Goal: Entertainment & Leisure: Browse casually

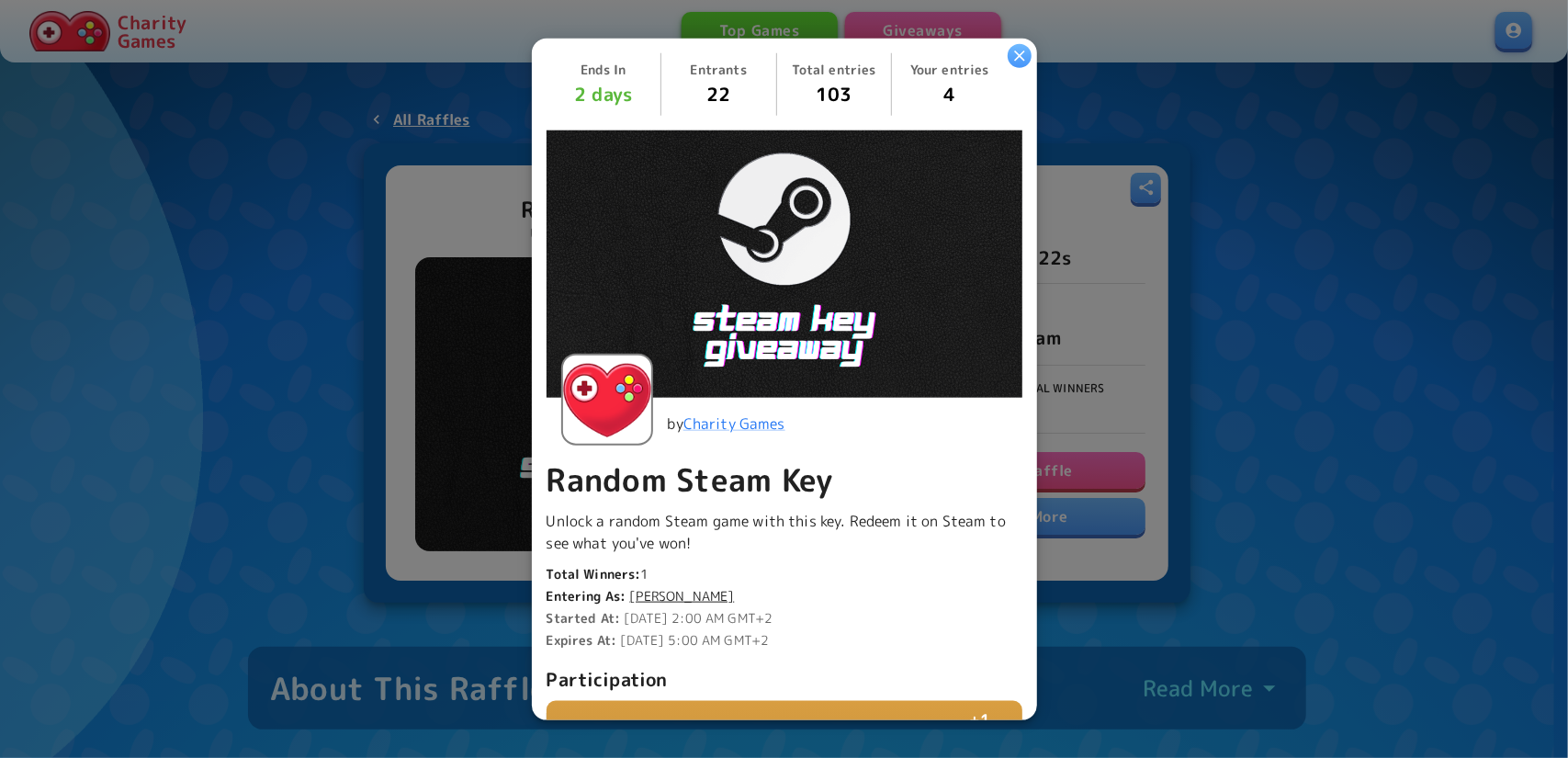
scroll to position [425, 0]
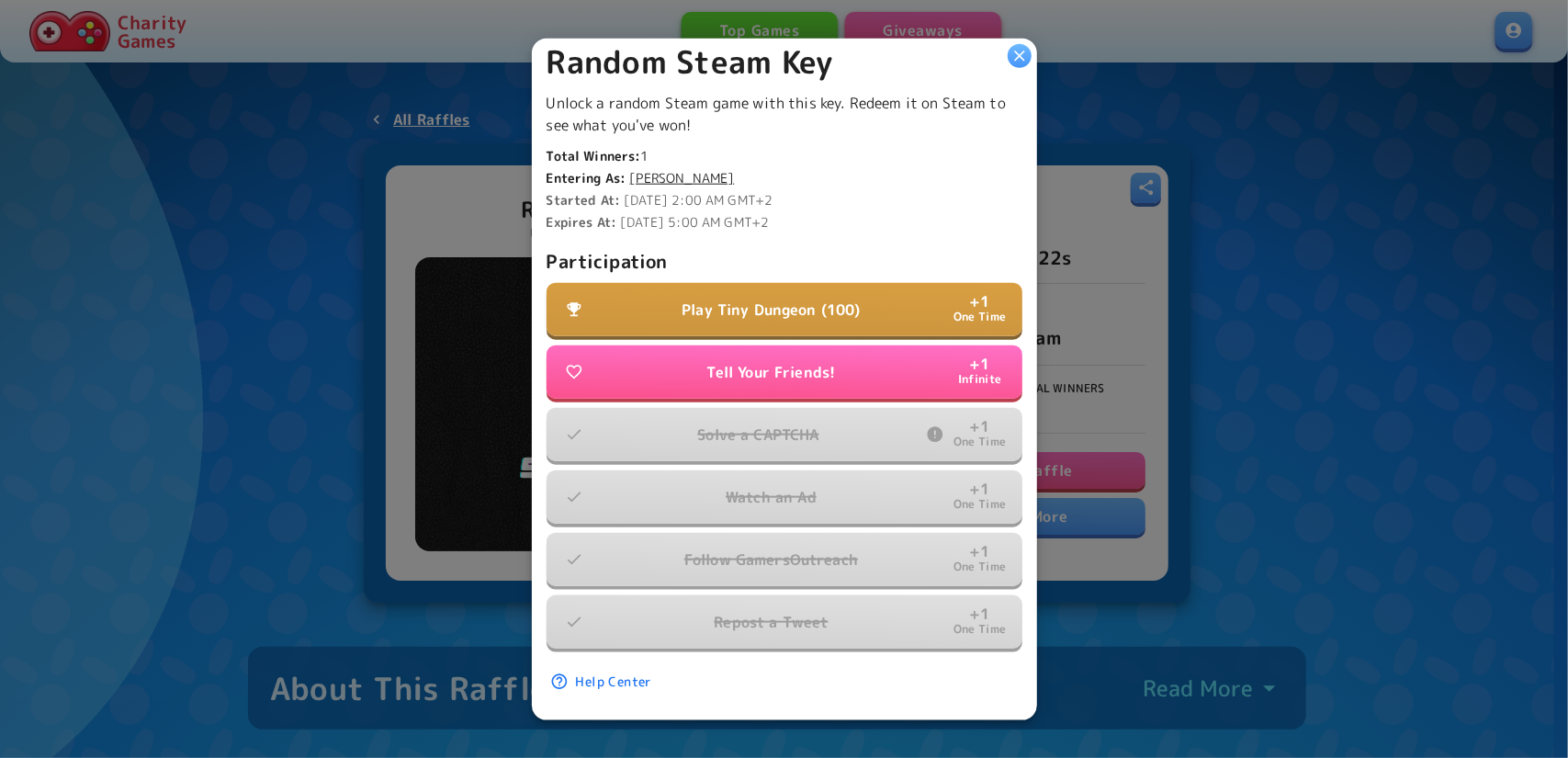
click at [745, 305] on p "Play Tiny Dungeon (100)" at bounding box center [770, 310] width 178 height 22
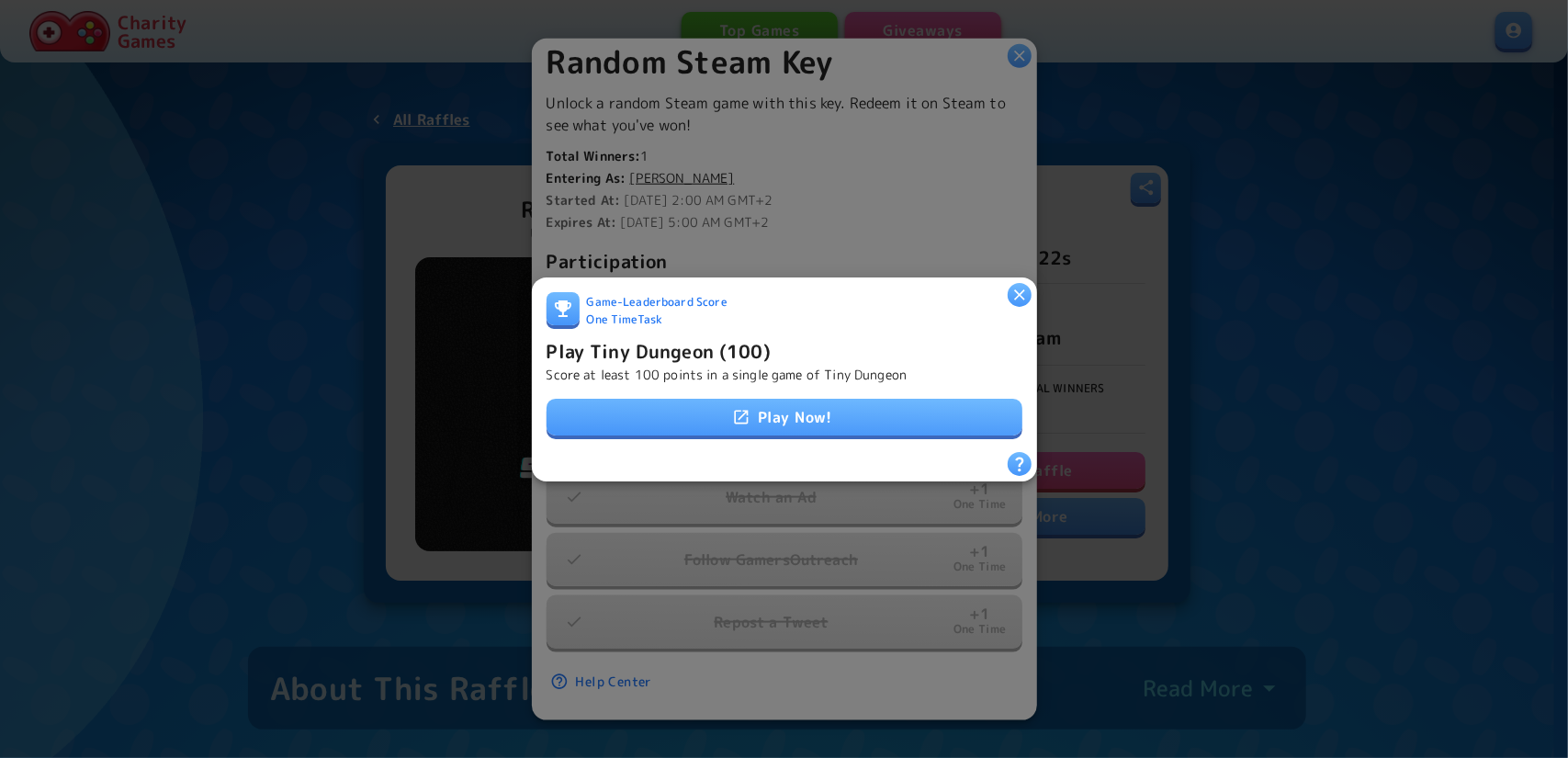
click at [852, 422] on link "Play Now!" at bounding box center [785, 416] width 476 height 36
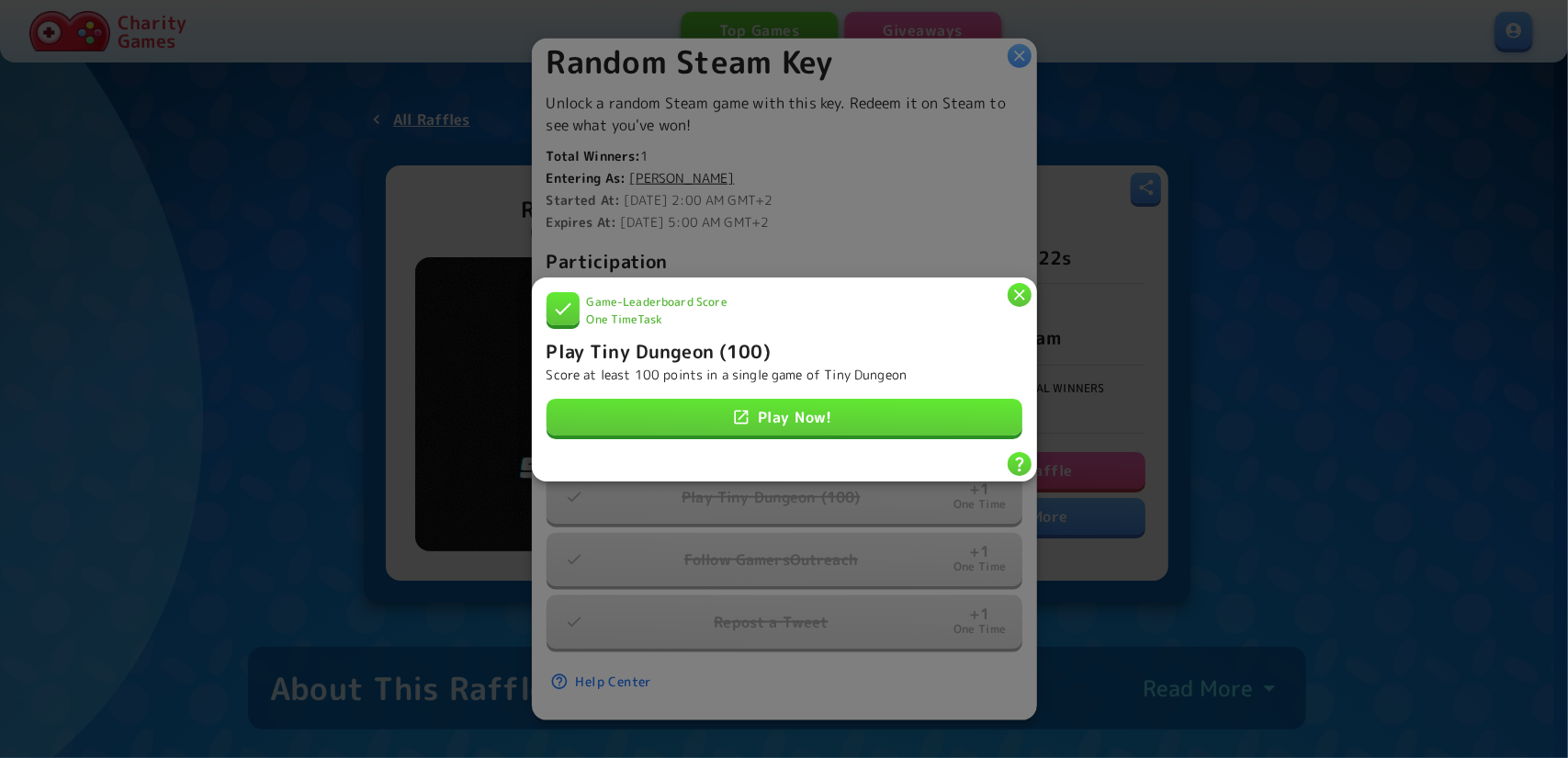
click at [1022, 290] on icon "button" at bounding box center [1020, 295] width 11 height 11
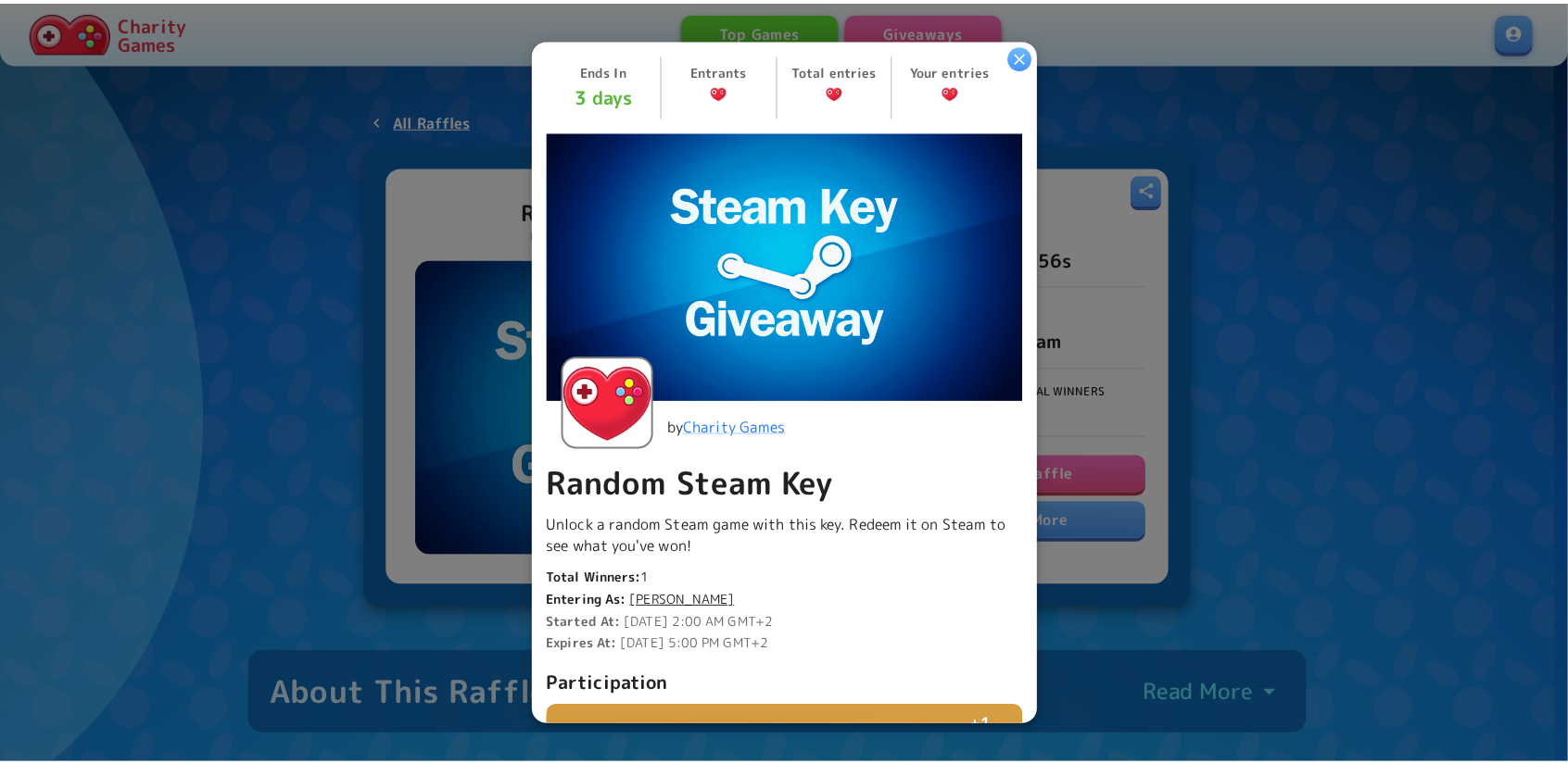
scroll to position [365, 0]
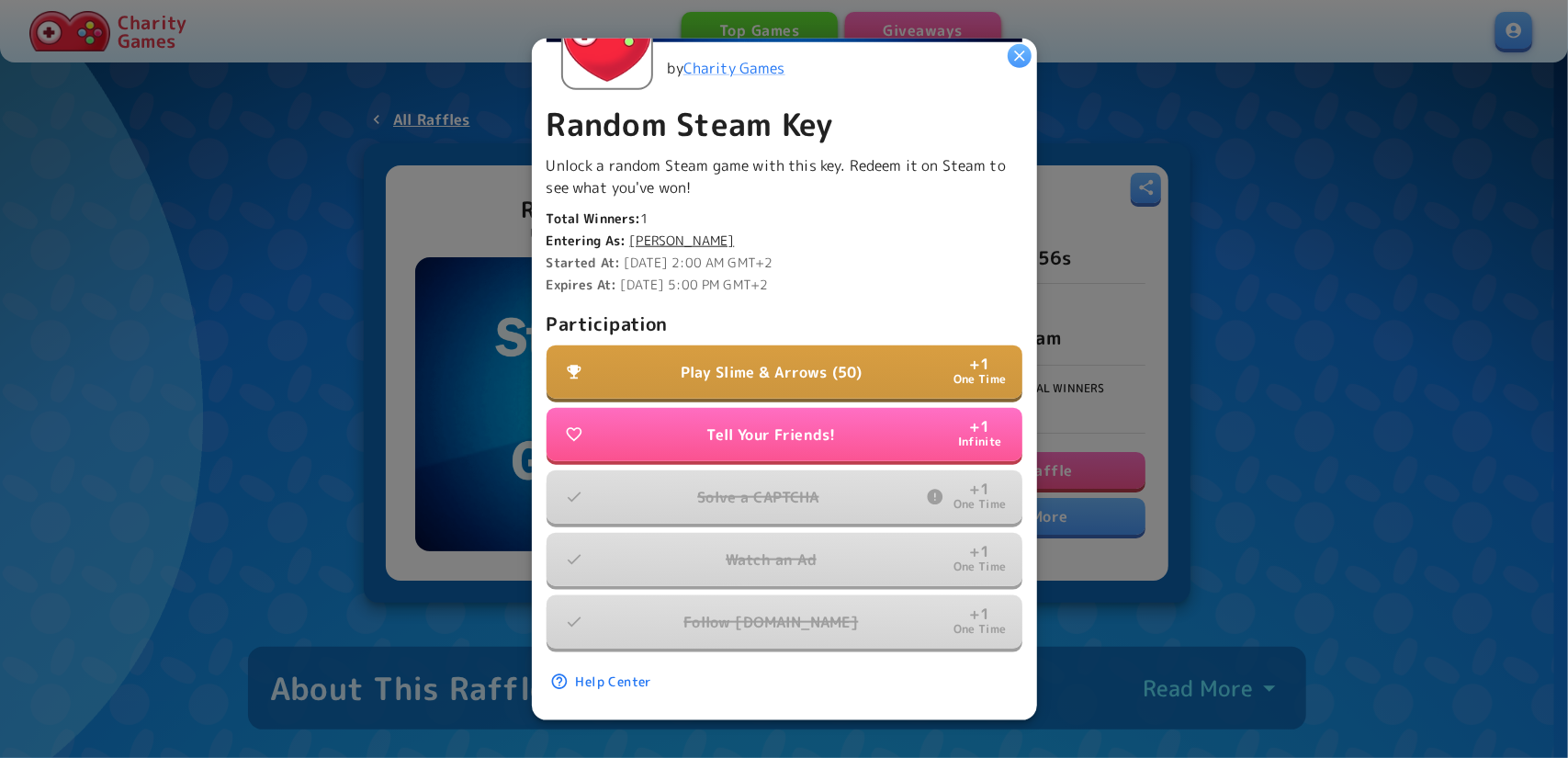
click at [765, 361] on p "Play Slime & Arrows (50)" at bounding box center [771, 372] width 182 height 22
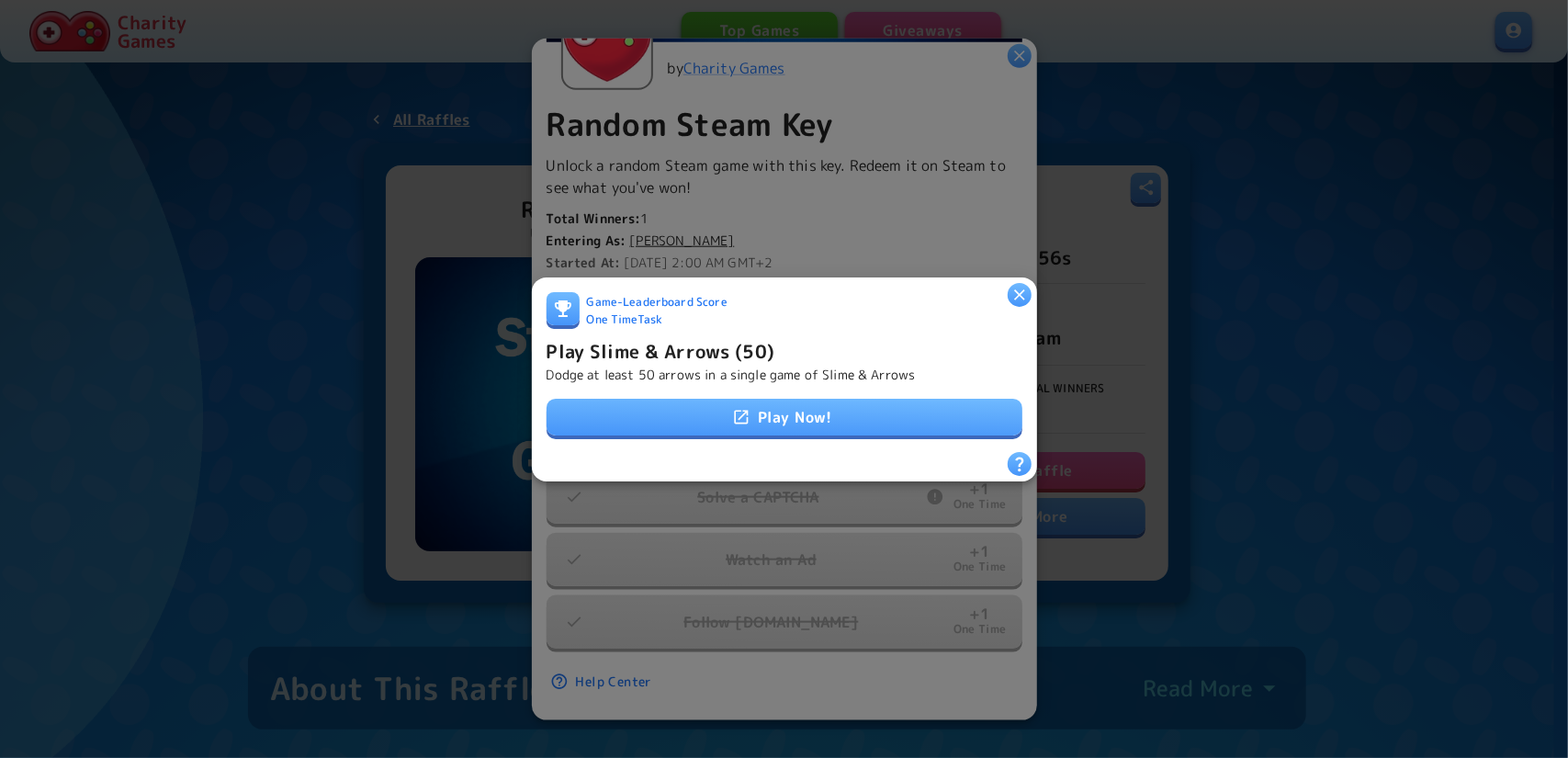
click at [779, 409] on link "Play Now!" at bounding box center [785, 416] width 476 height 36
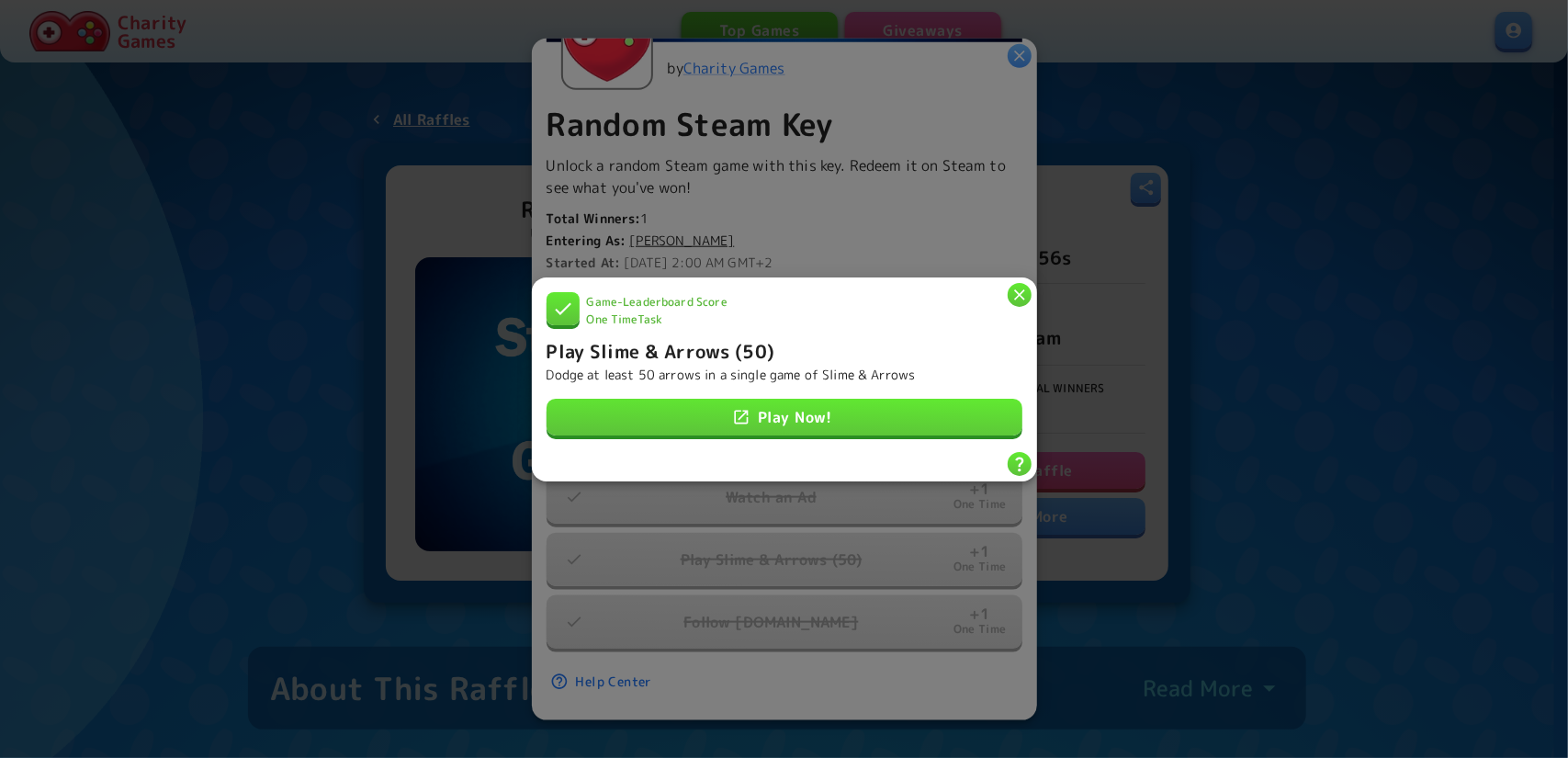
click at [1016, 285] on icon "button" at bounding box center [1020, 294] width 19 height 19
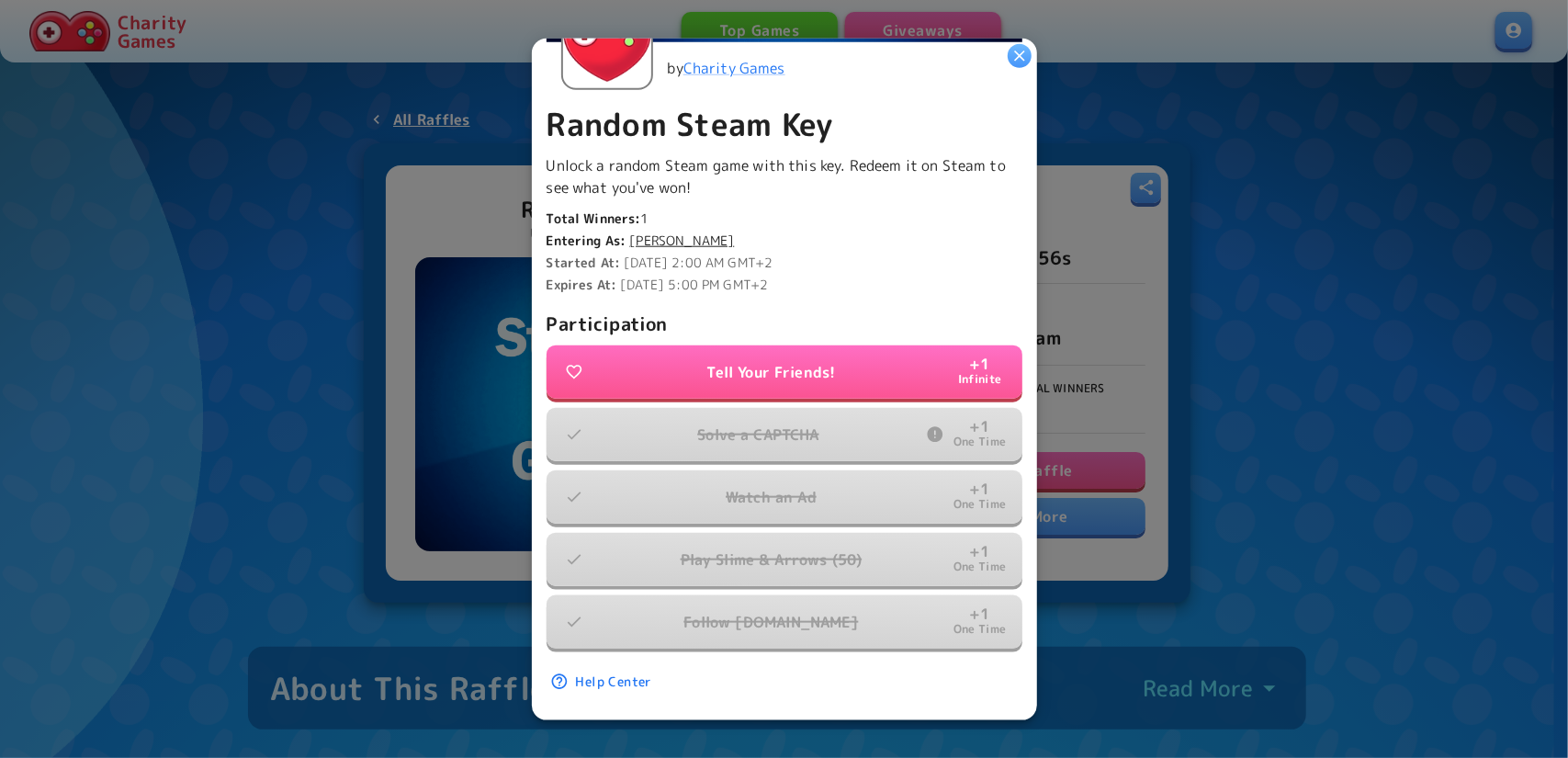
click at [1027, 57] on icon "button" at bounding box center [1020, 55] width 19 height 19
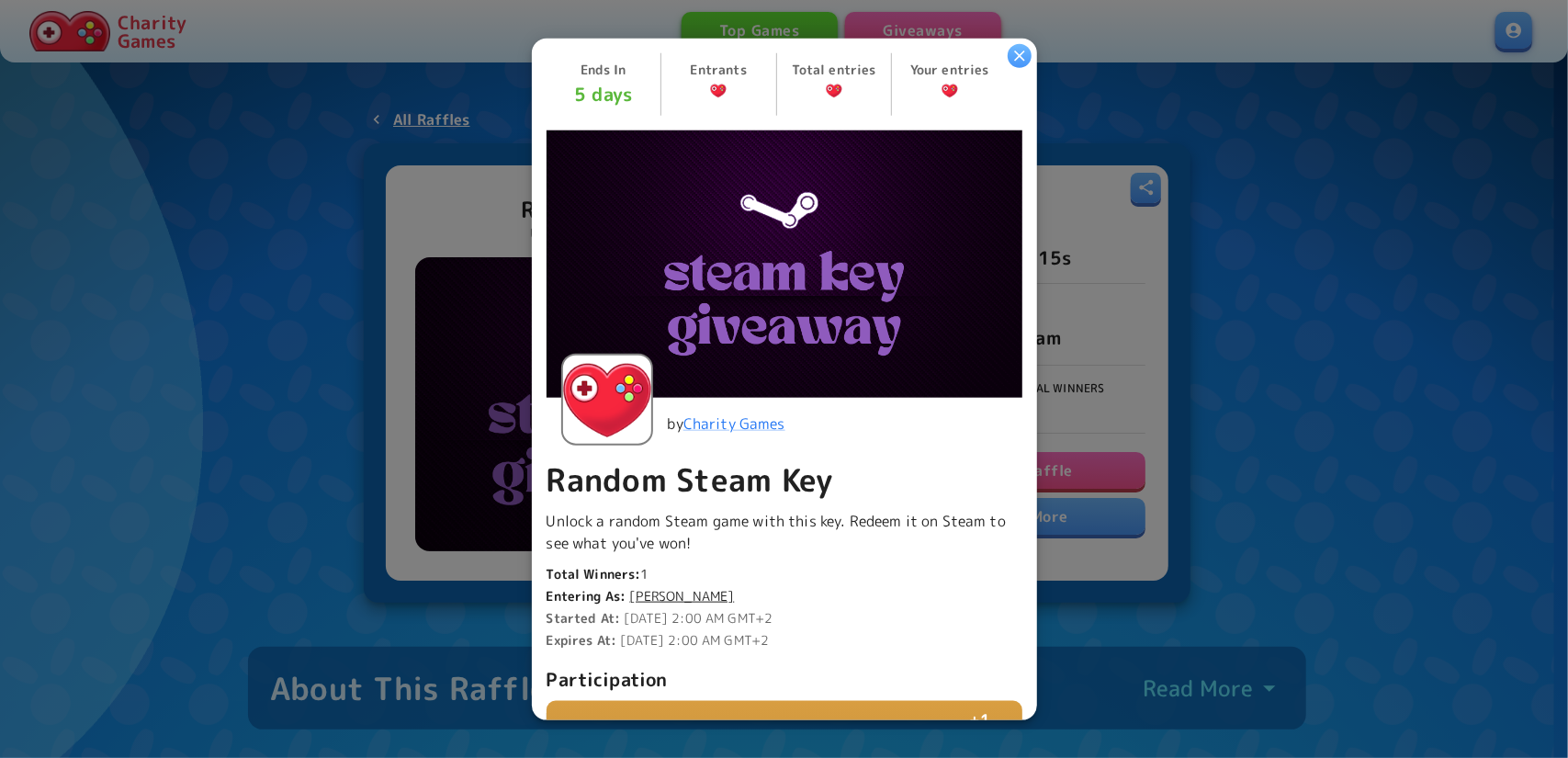
scroll to position [362, 0]
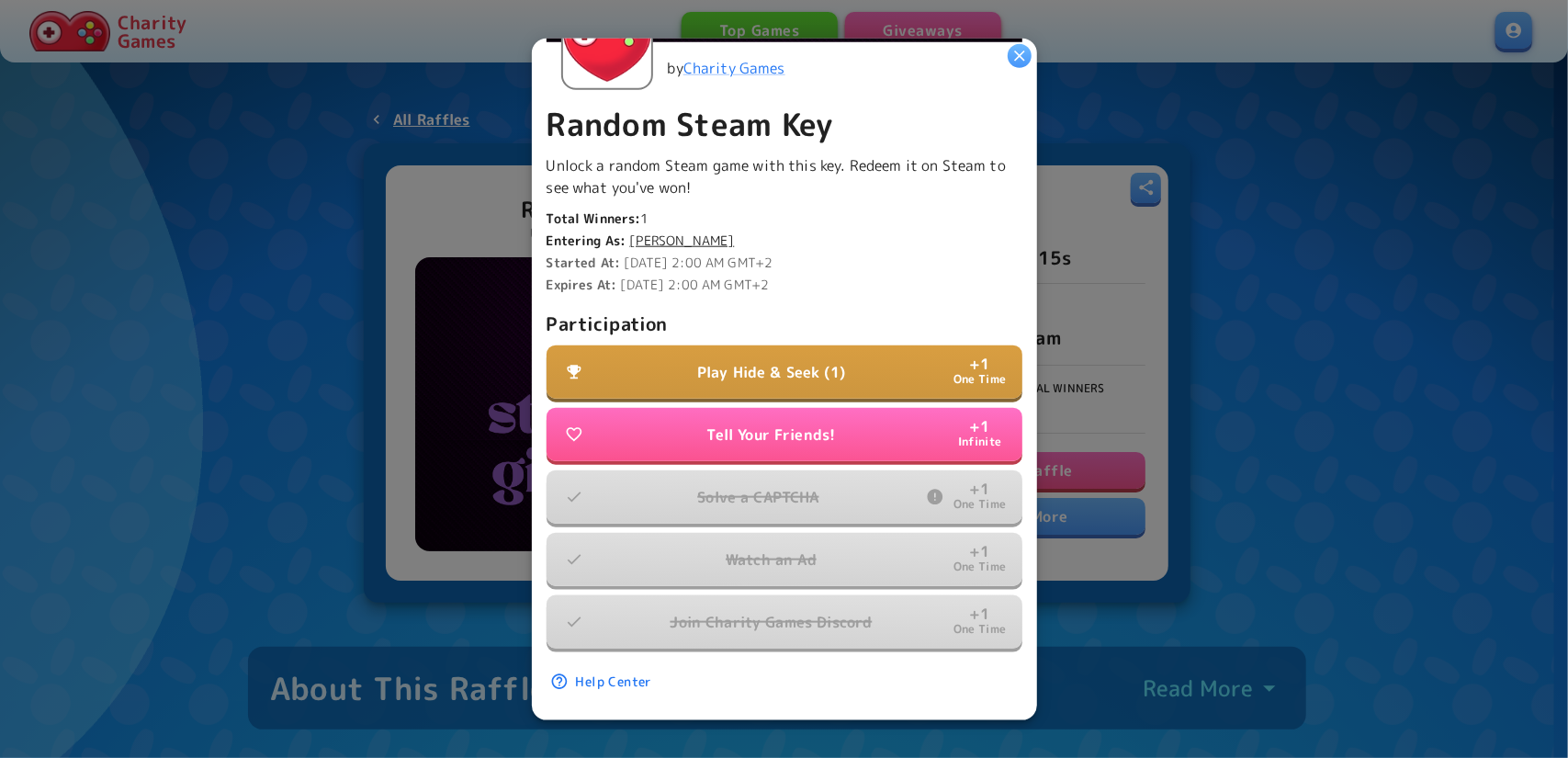
click at [793, 361] on p "Play Hide & Seek (1)" at bounding box center [771, 372] width 147 height 22
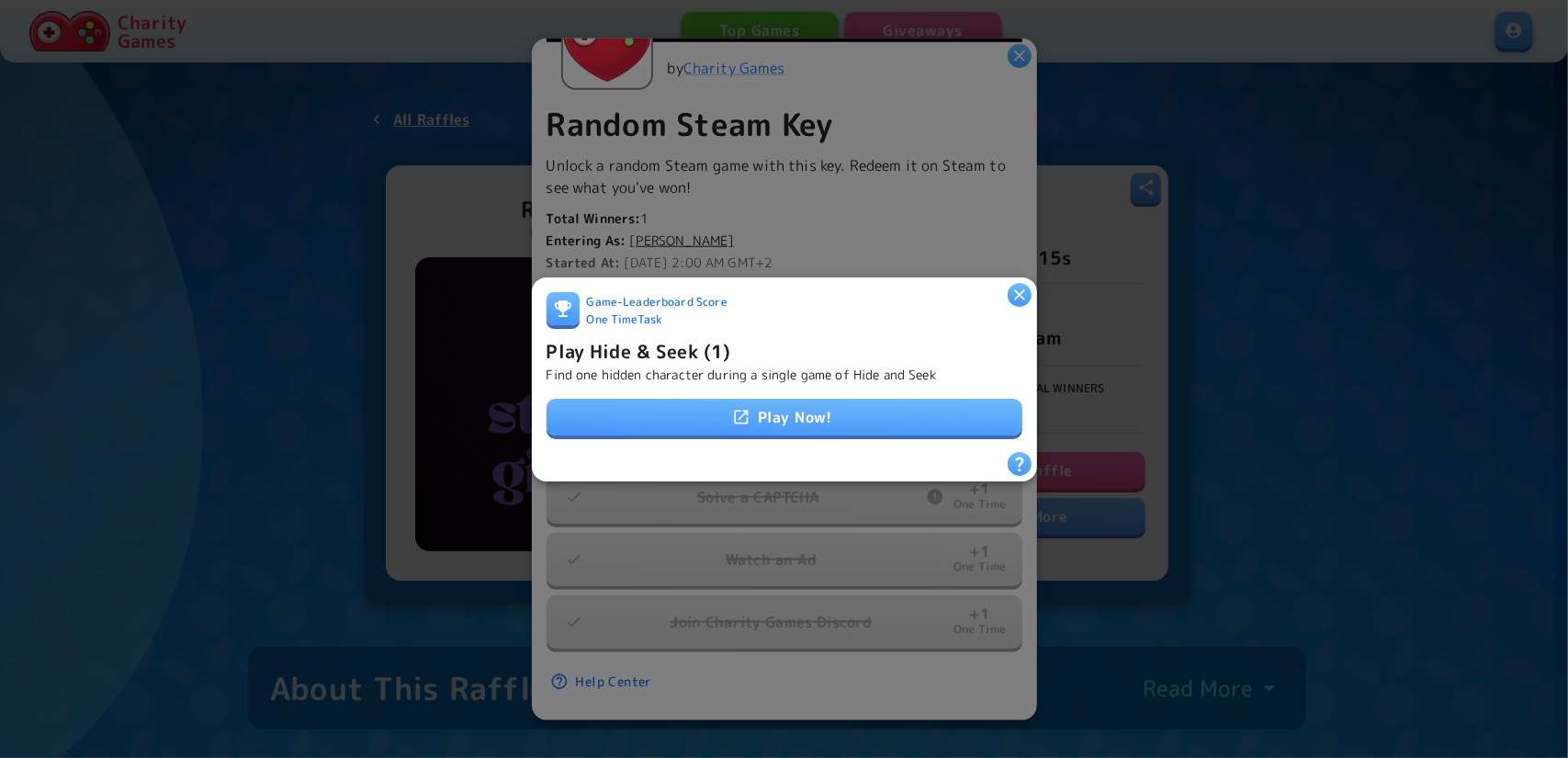
drag, startPoint x: 1019, startPoint y: 288, endPoint x: 1005, endPoint y: 279, distance: 16.6
click at [1019, 289] on icon "button" at bounding box center [1020, 295] width 11 height 11
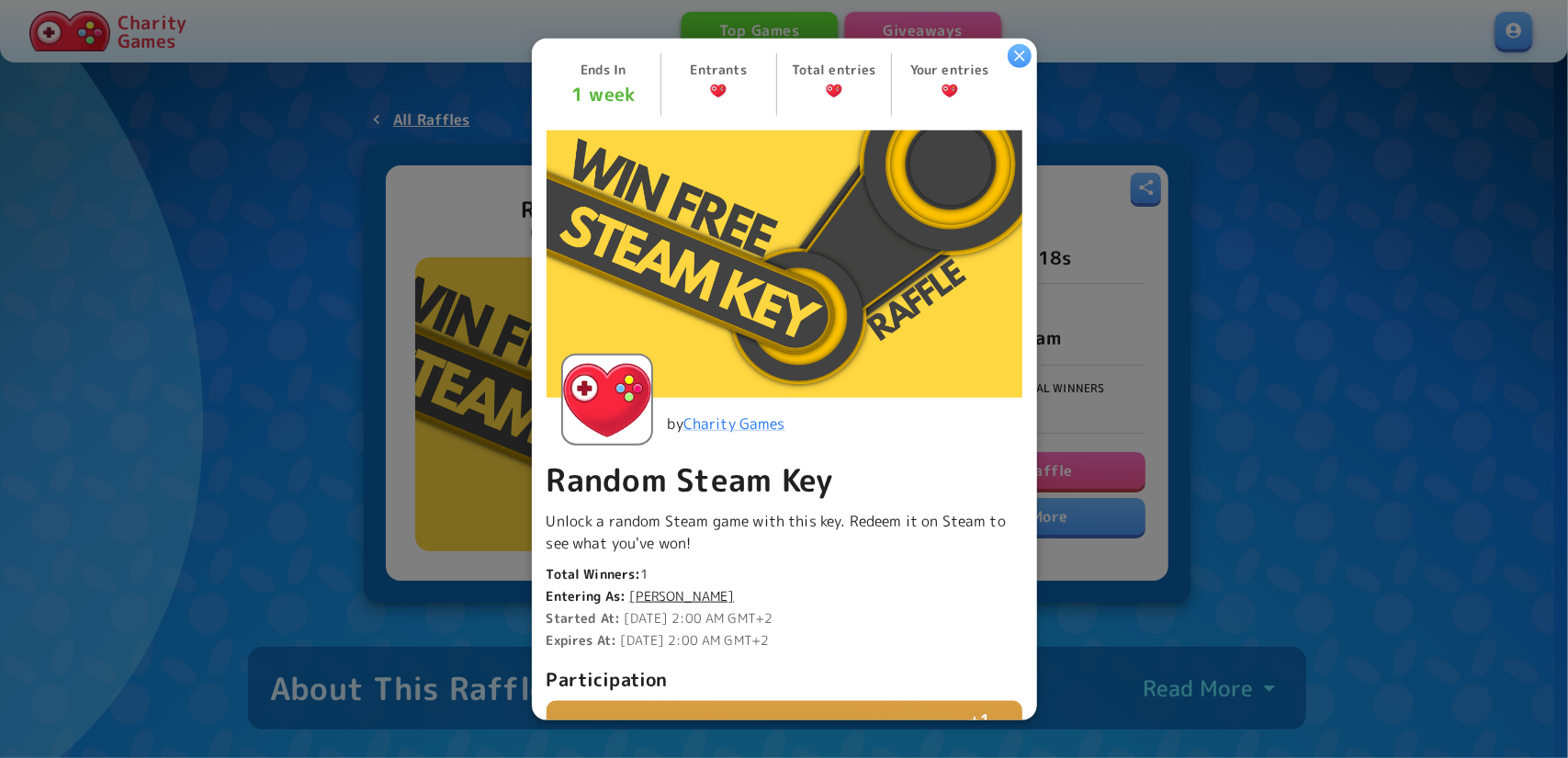
scroll to position [362, 0]
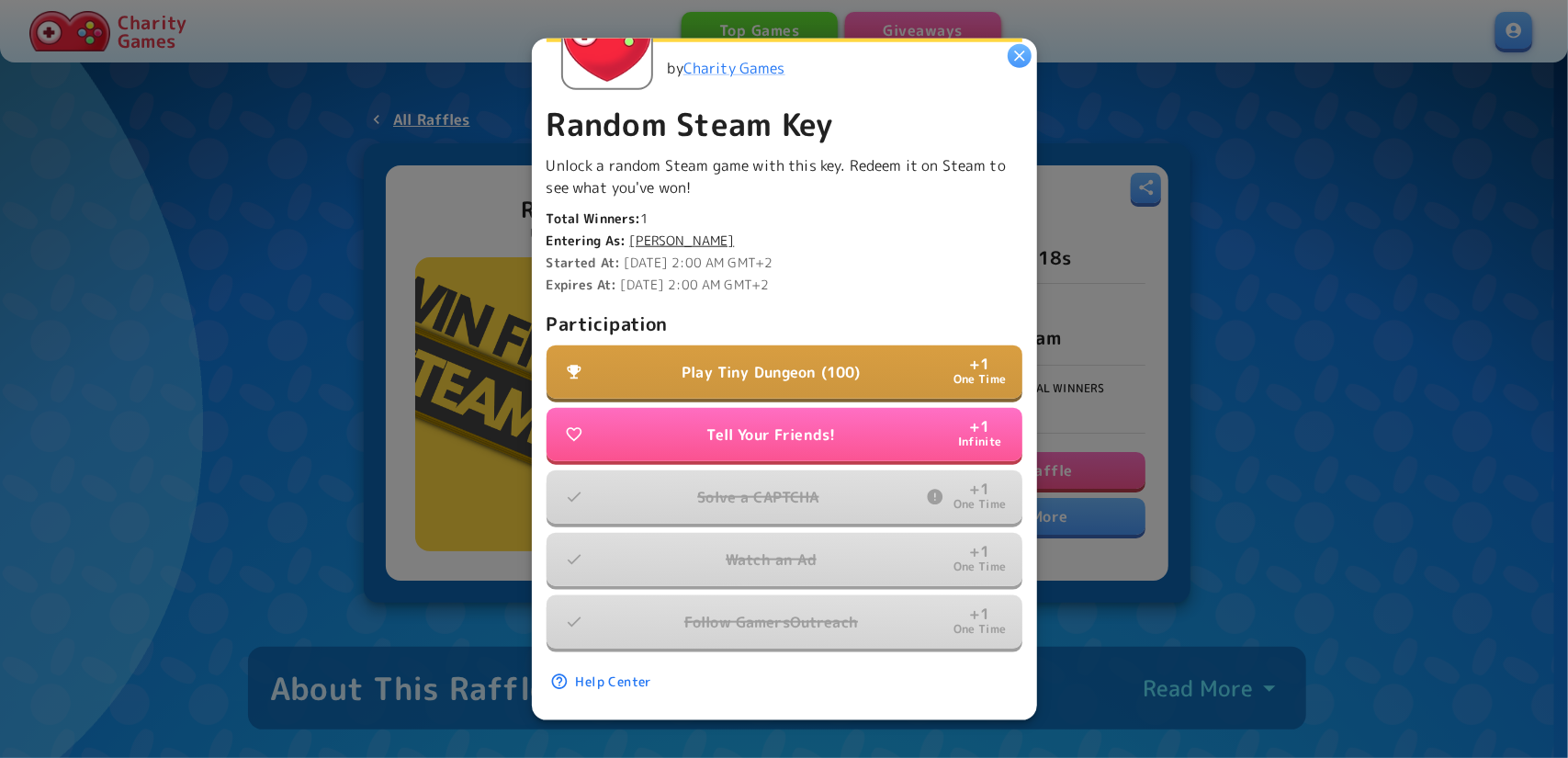
click at [787, 361] on p "Play Tiny Dungeon (100)" at bounding box center [770, 372] width 178 height 22
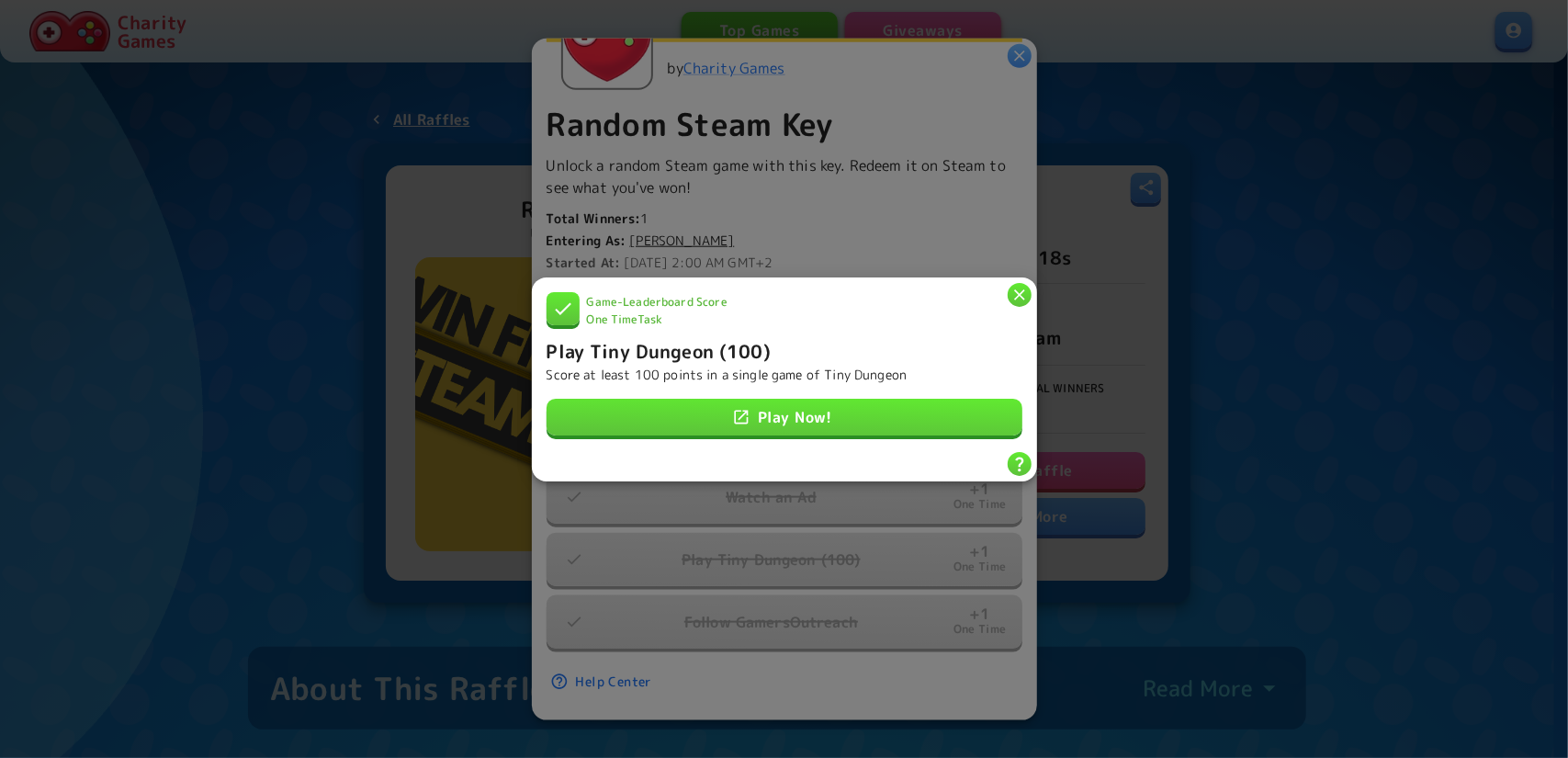
click at [1020, 290] on icon "button" at bounding box center [1020, 294] width 19 height 19
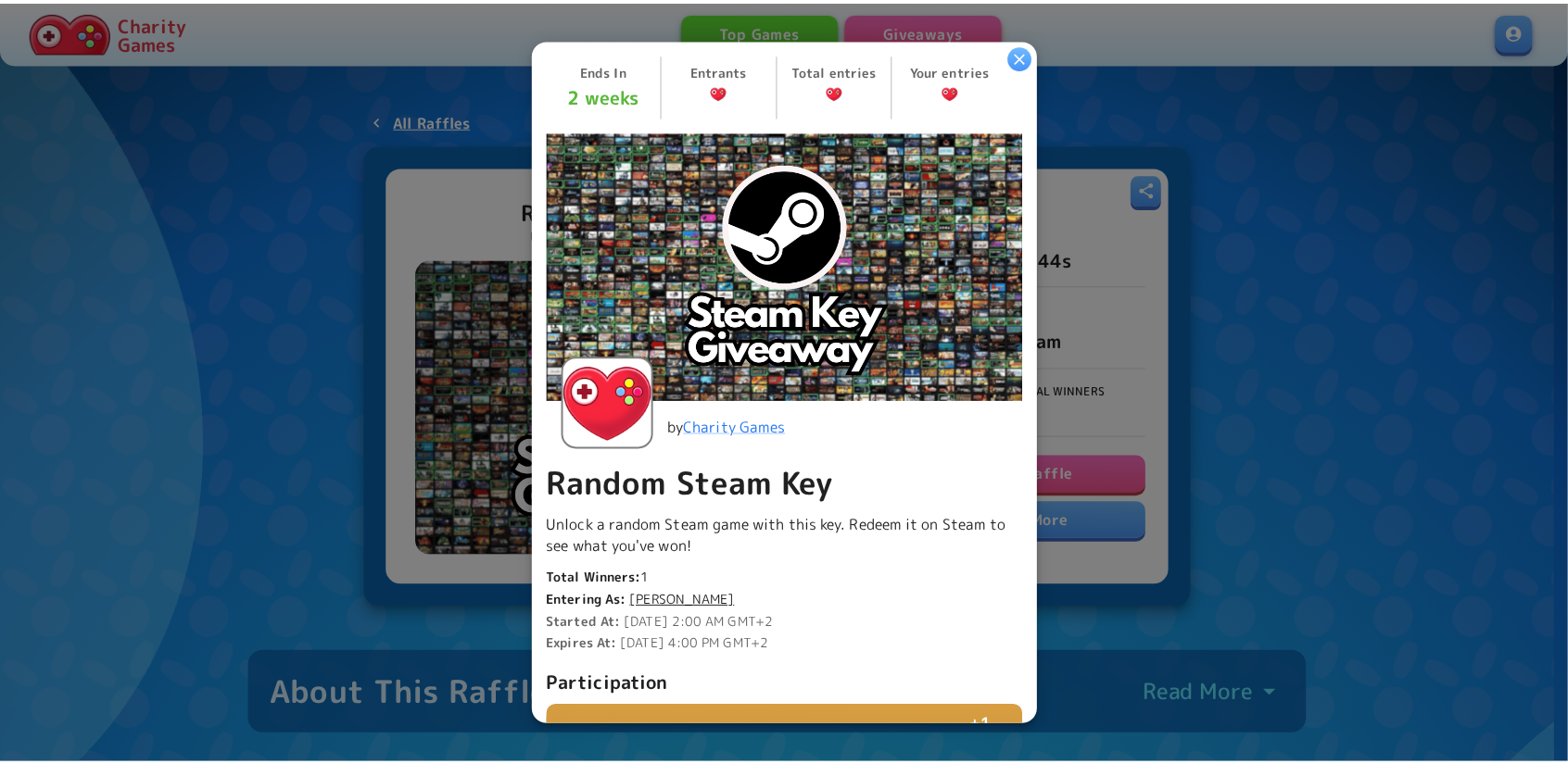
scroll to position [428, 0]
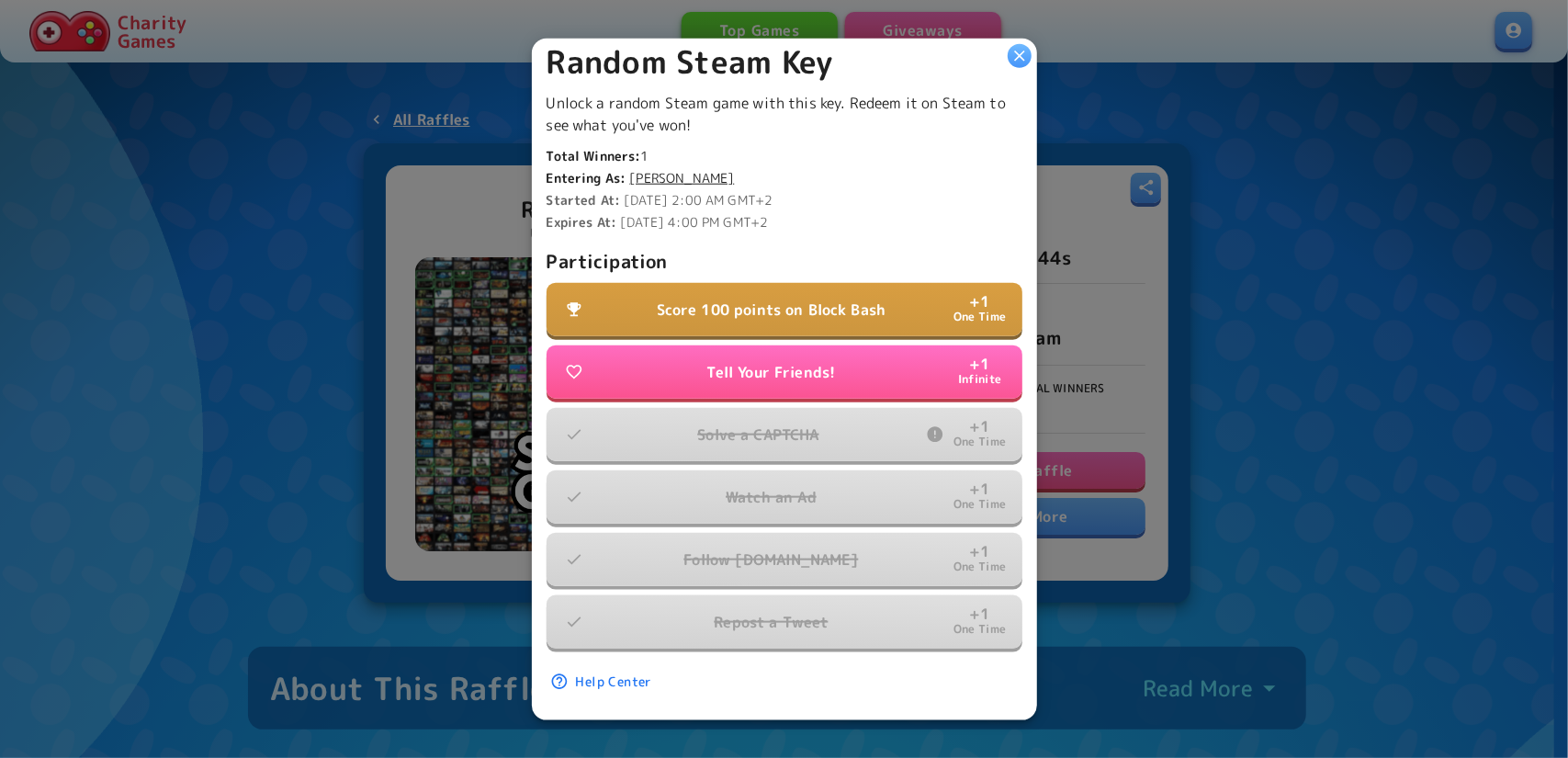
click at [819, 299] on p "Score 100 points on Block Bash" at bounding box center [772, 310] width 230 height 22
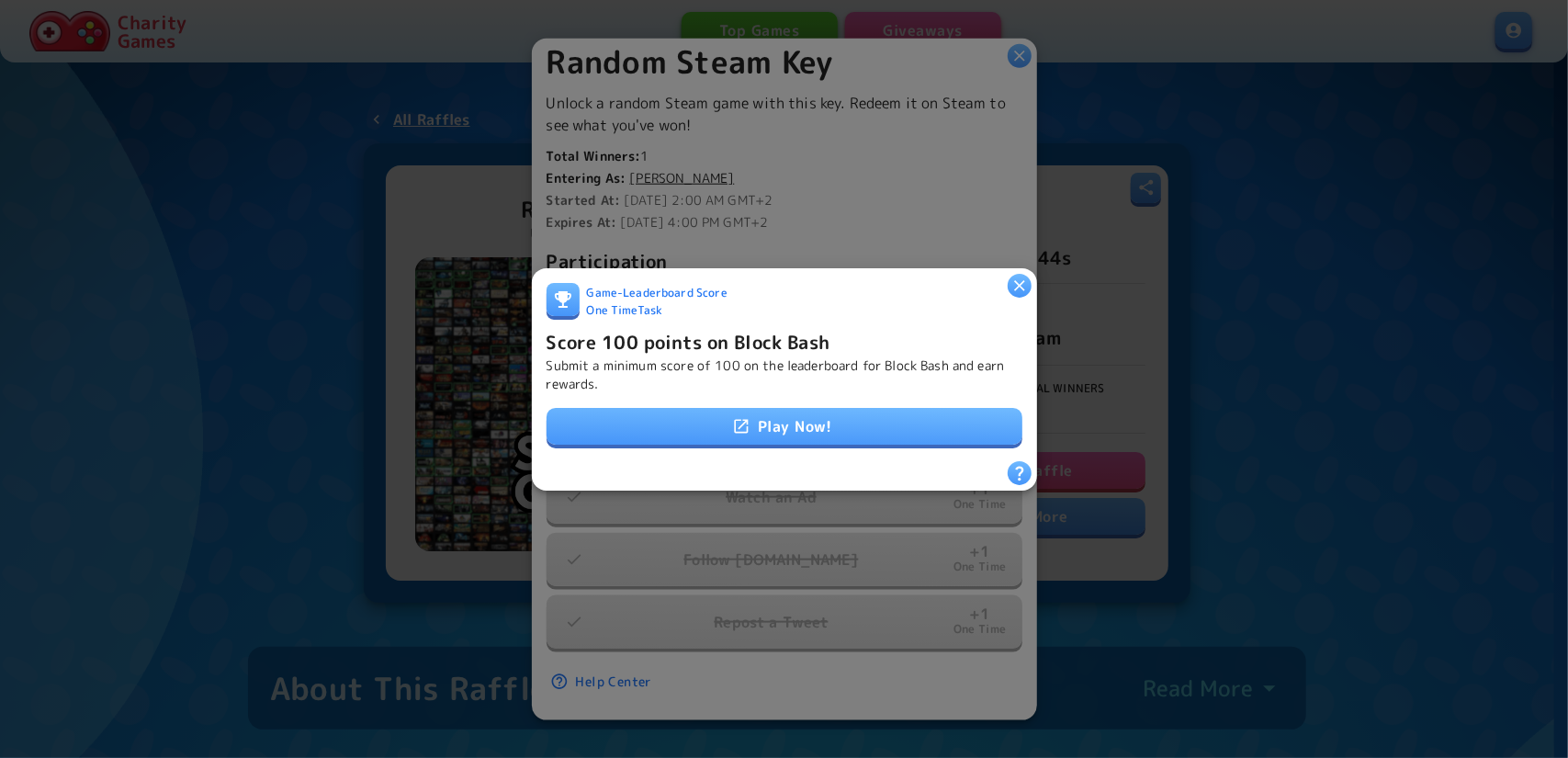
click at [827, 408] on link "Play Now!" at bounding box center [785, 426] width 476 height 36
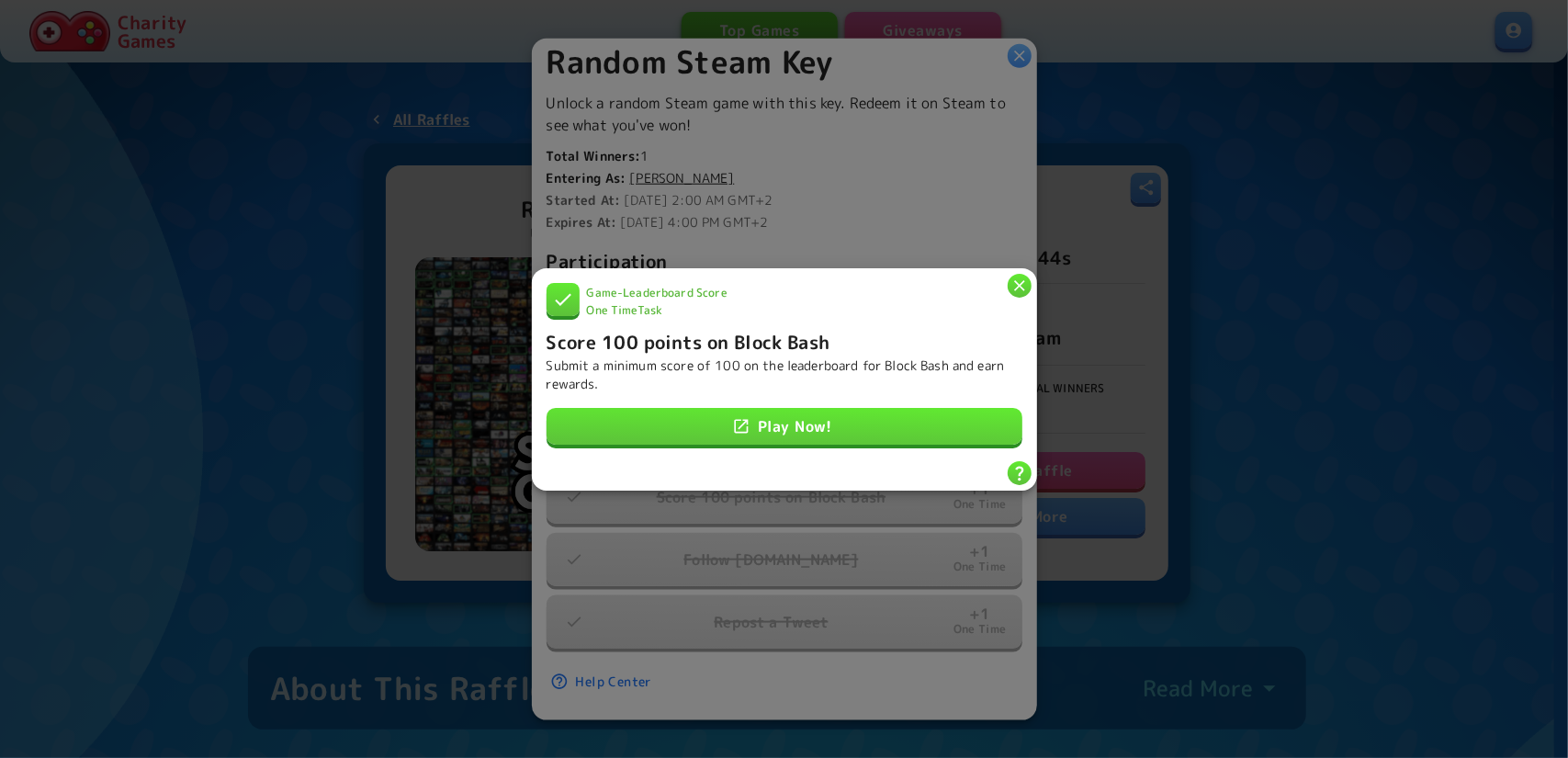
click at [1020, 280] on icon "button" at bounding box center [1020, 286] width 11 height 11
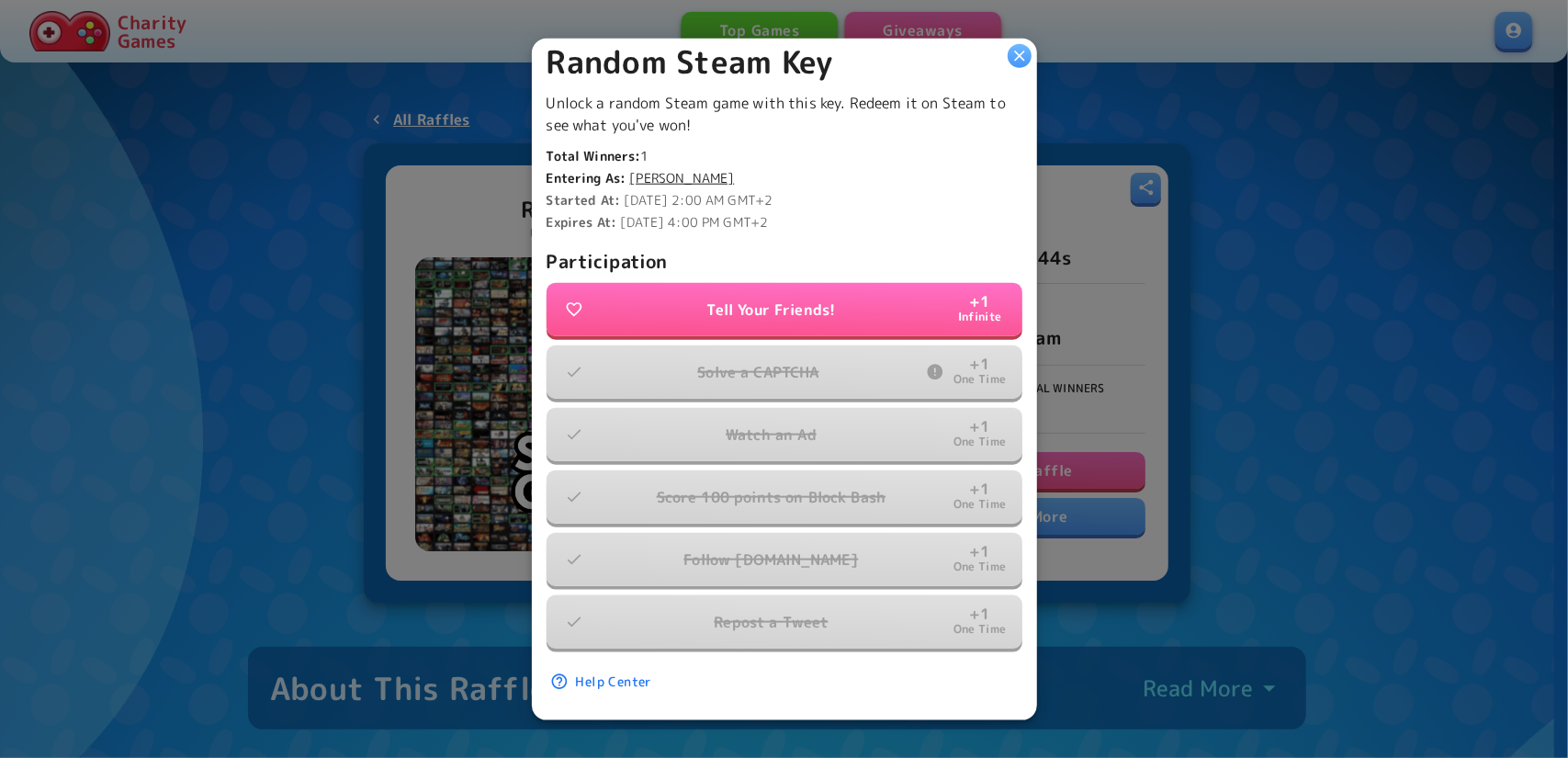
click at [1020, 56] on icon "button" at bounding box center [1020, 55] width 11 height 11
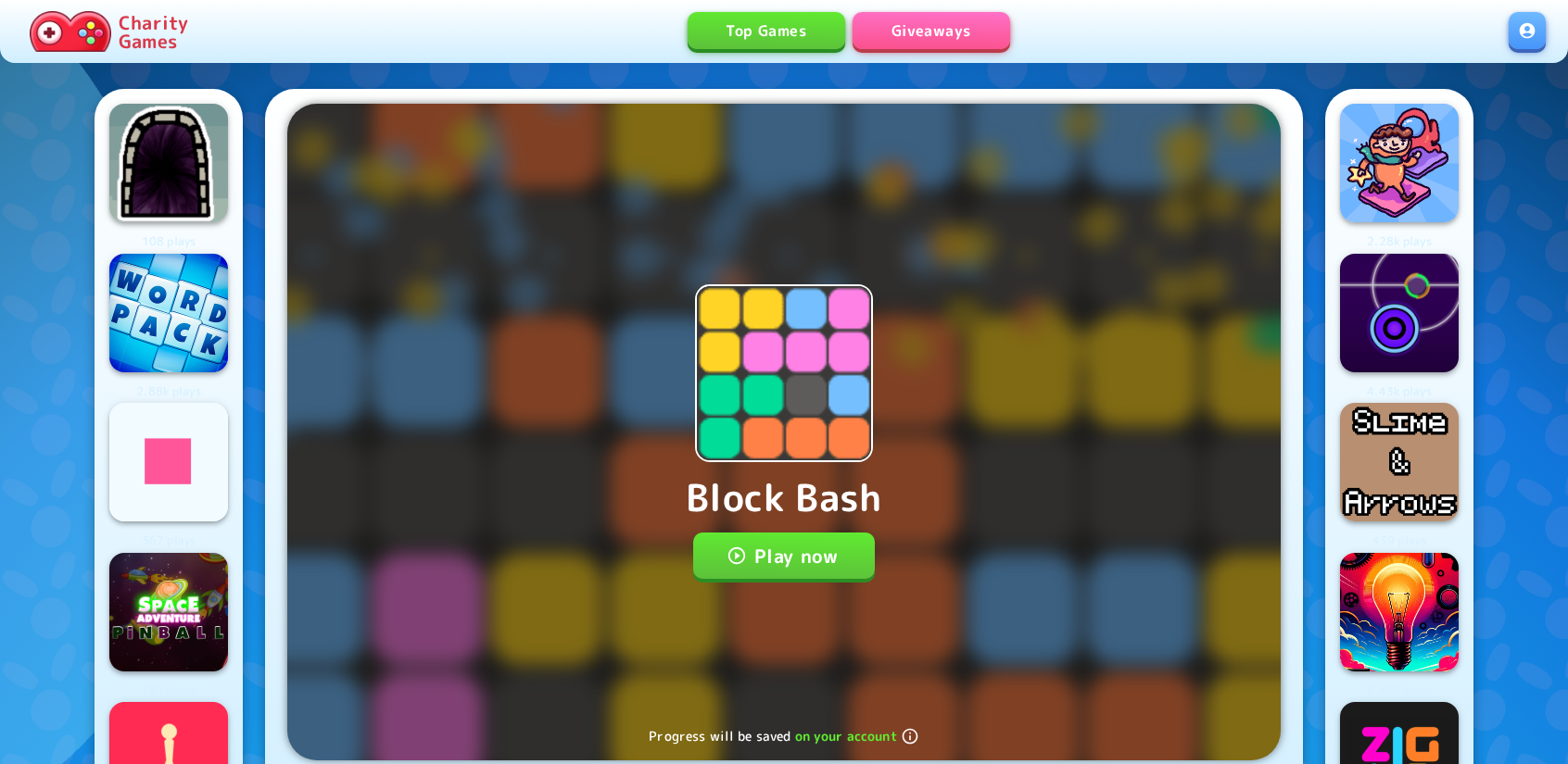
click at [740, 567] on button "Play now" at bounding box center [784, 555] width 183 height 46
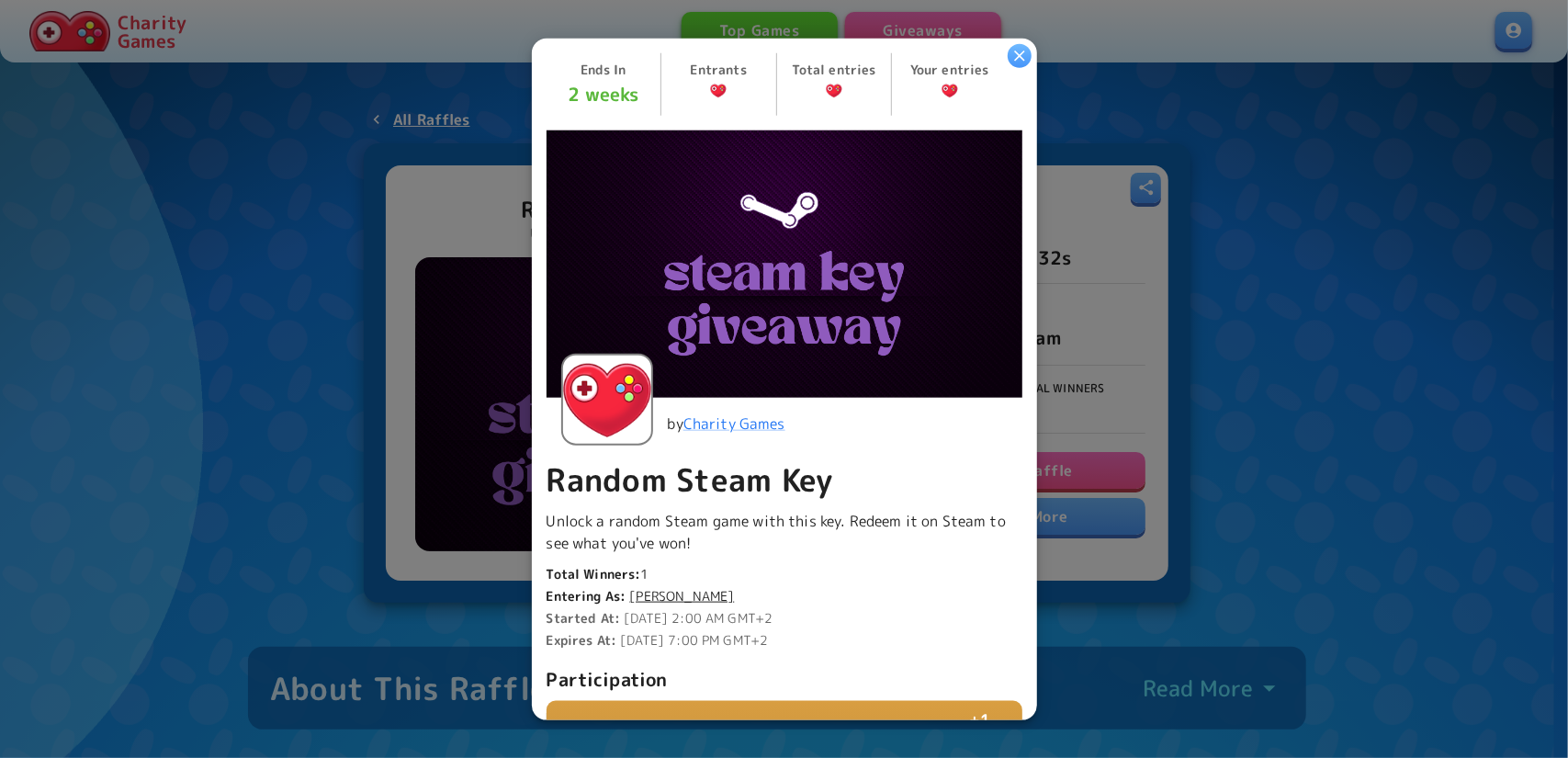
scroll to position [368, 0]
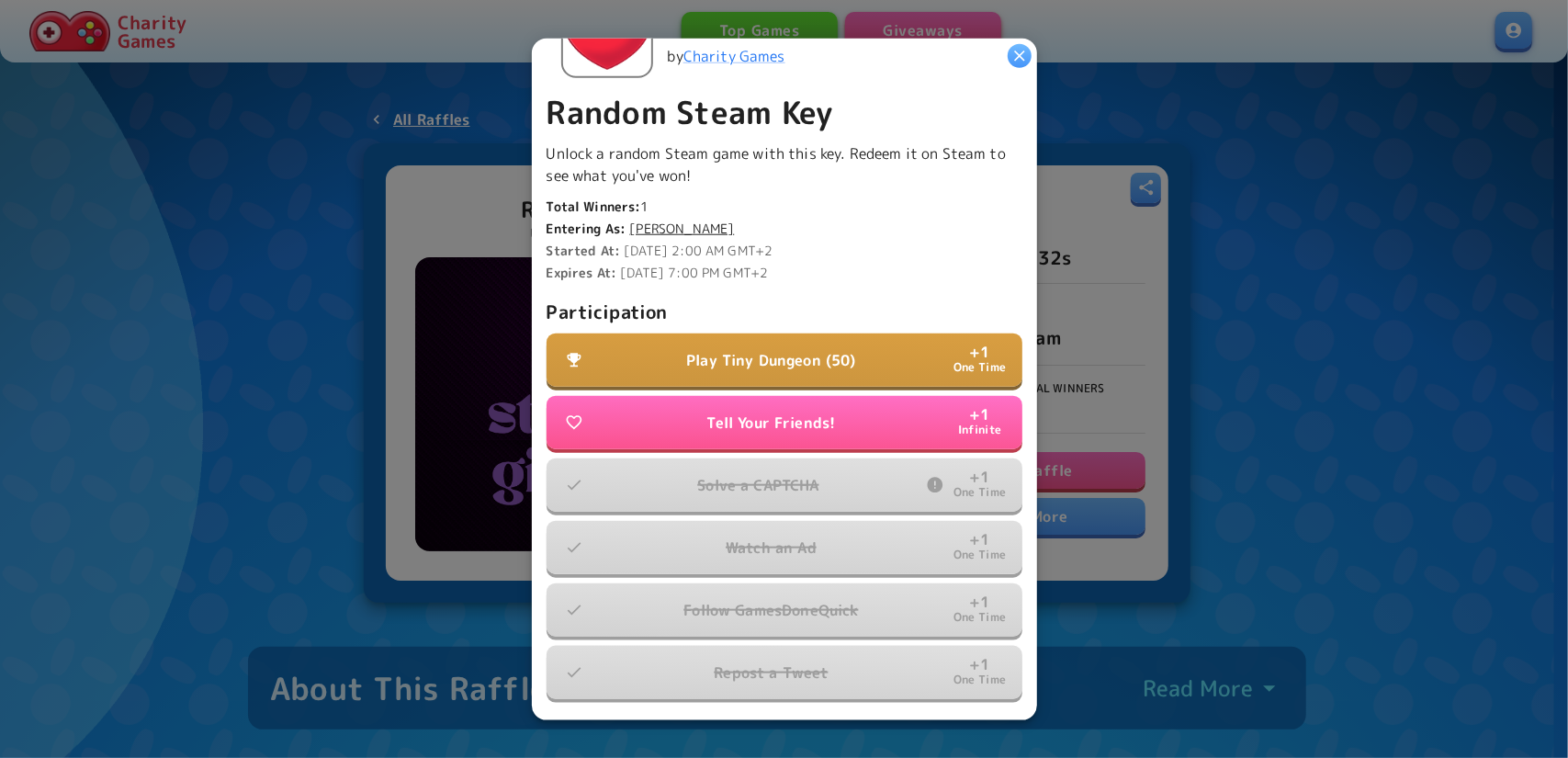
click at [774, 337] on button "Play Tiny Dungeon (50) + 1 One Time" at bounding box center [785, 359] width 476 height 53
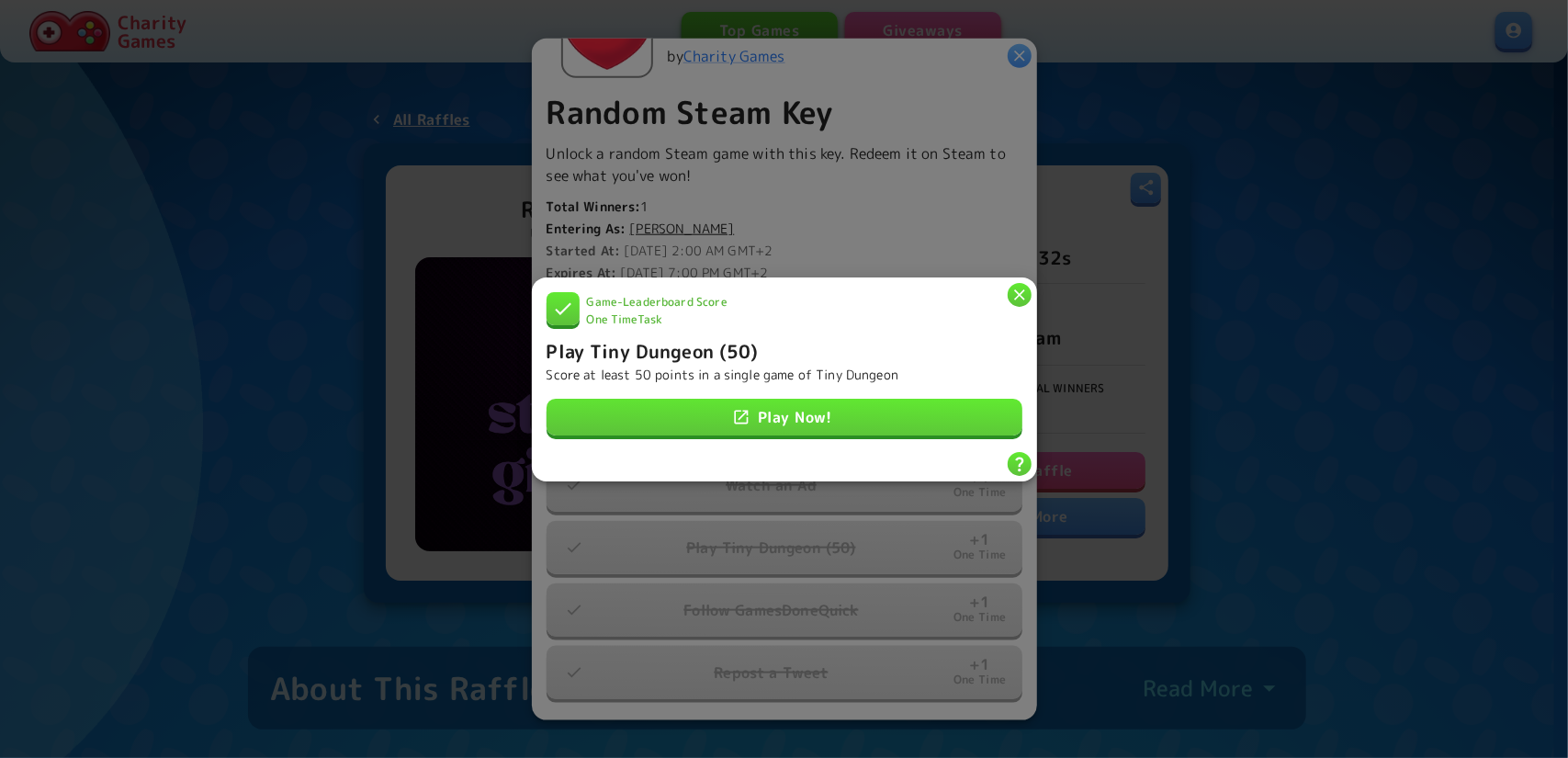
click at [1014, 293] on icon "button" at bounding box center [1020, 294] width 19 height 19
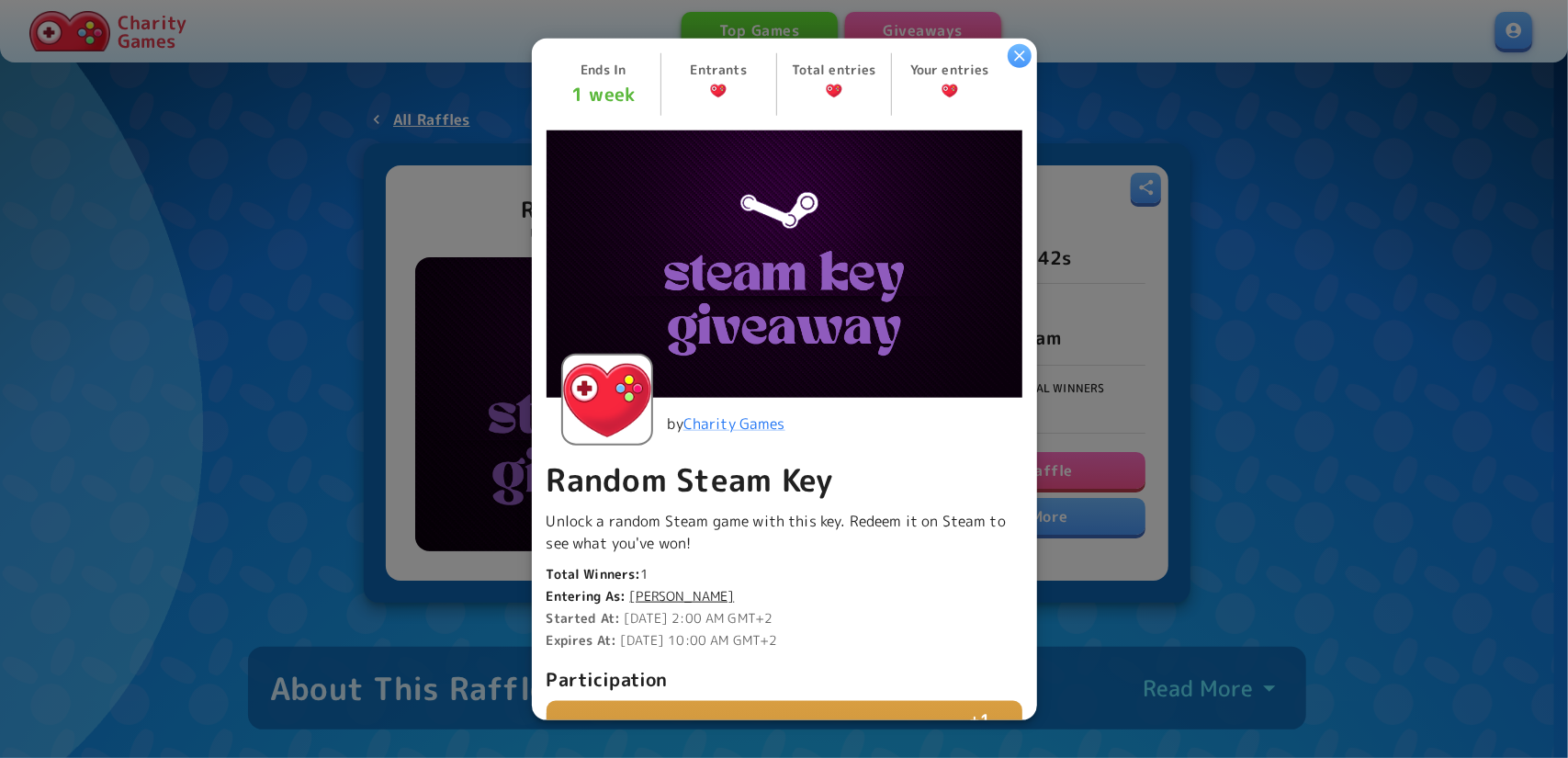
scroll to position [368, 0]
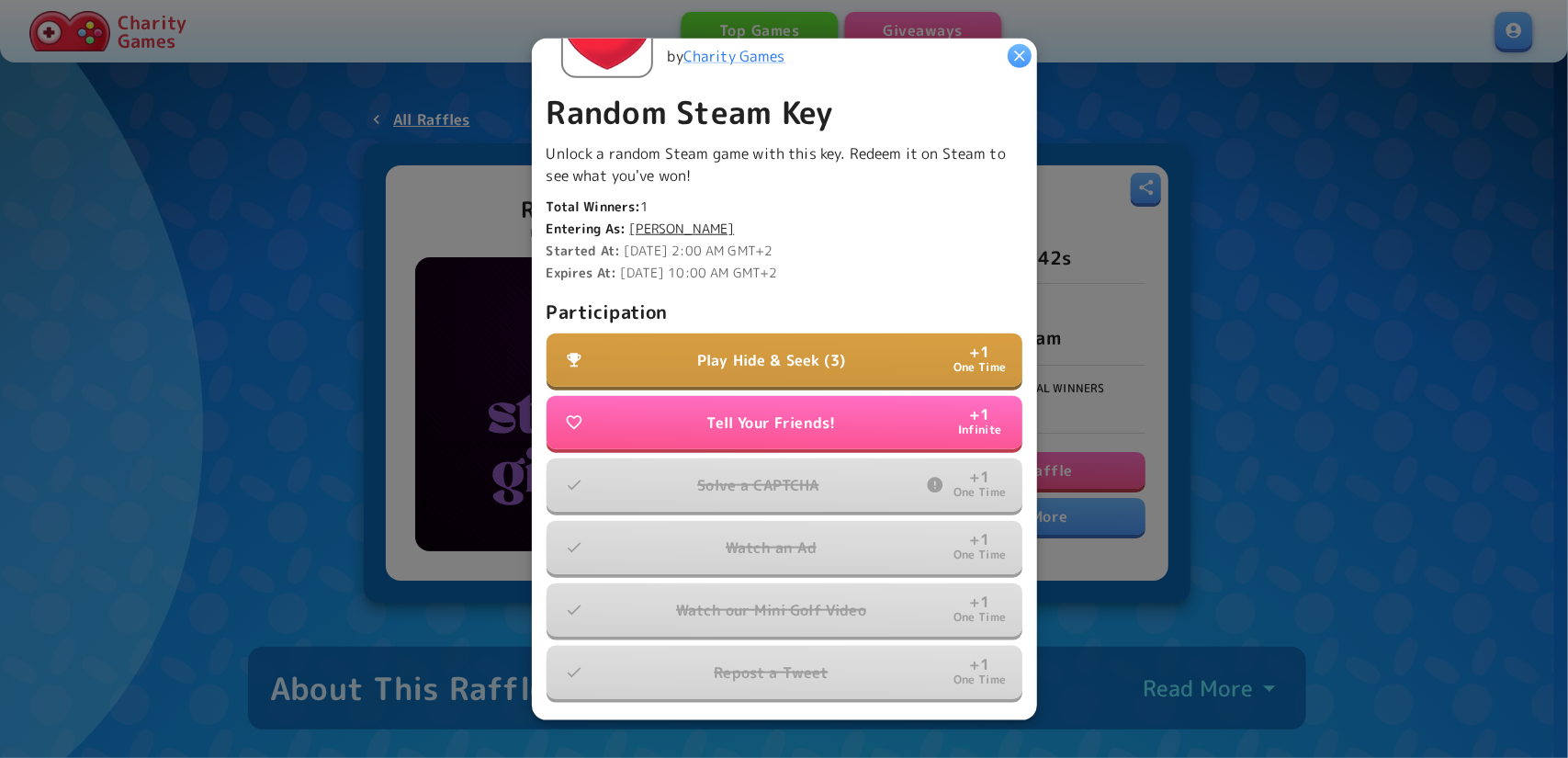
click at [810, 363] on button "Play Hide & Seek (3) + 1 One Time" at bounding box center [785, 359] width 476 height 53
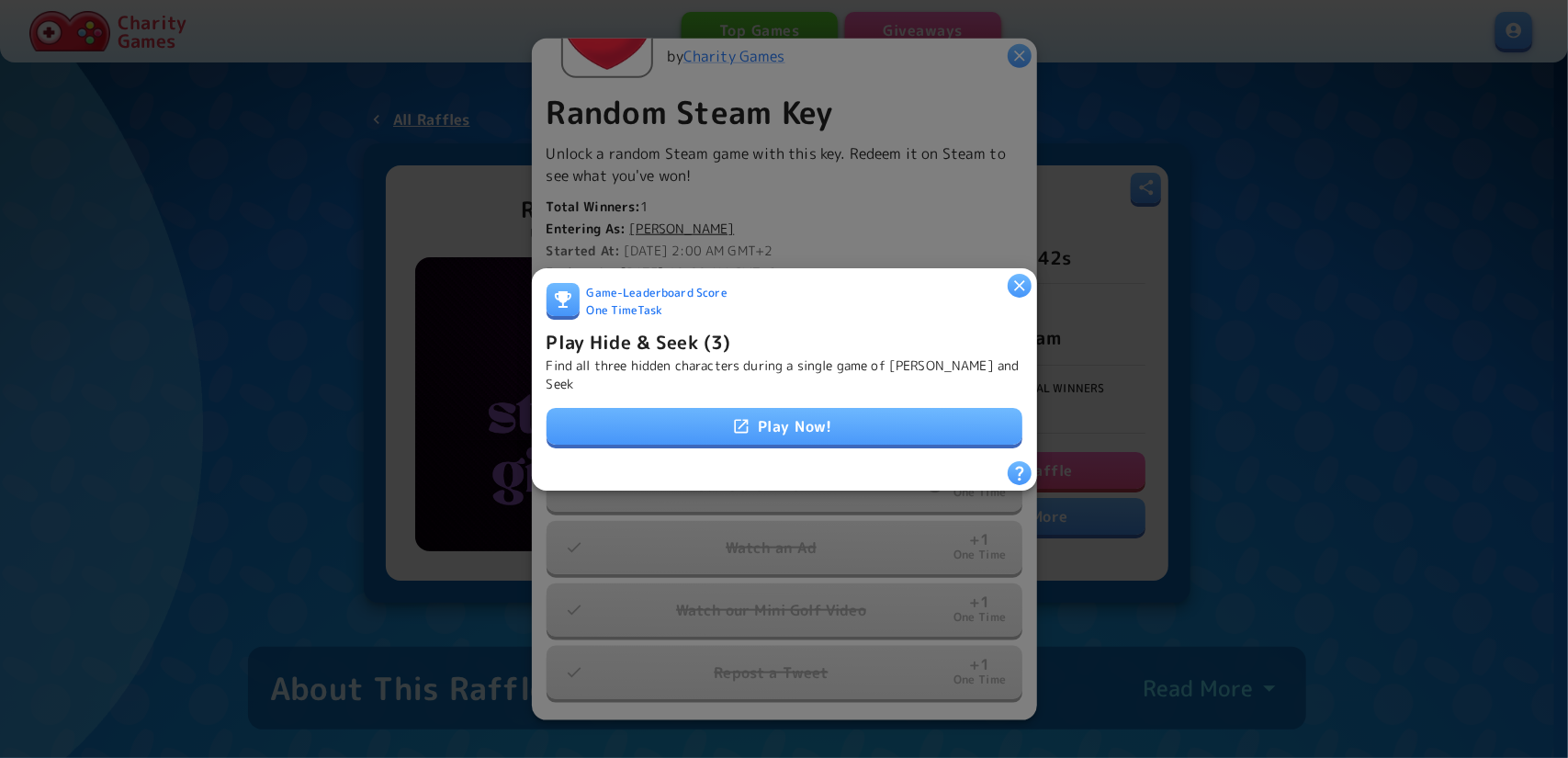
click at [825, 409] on link "Play Now!" at bounding box center [785, 426] width 476 height 36
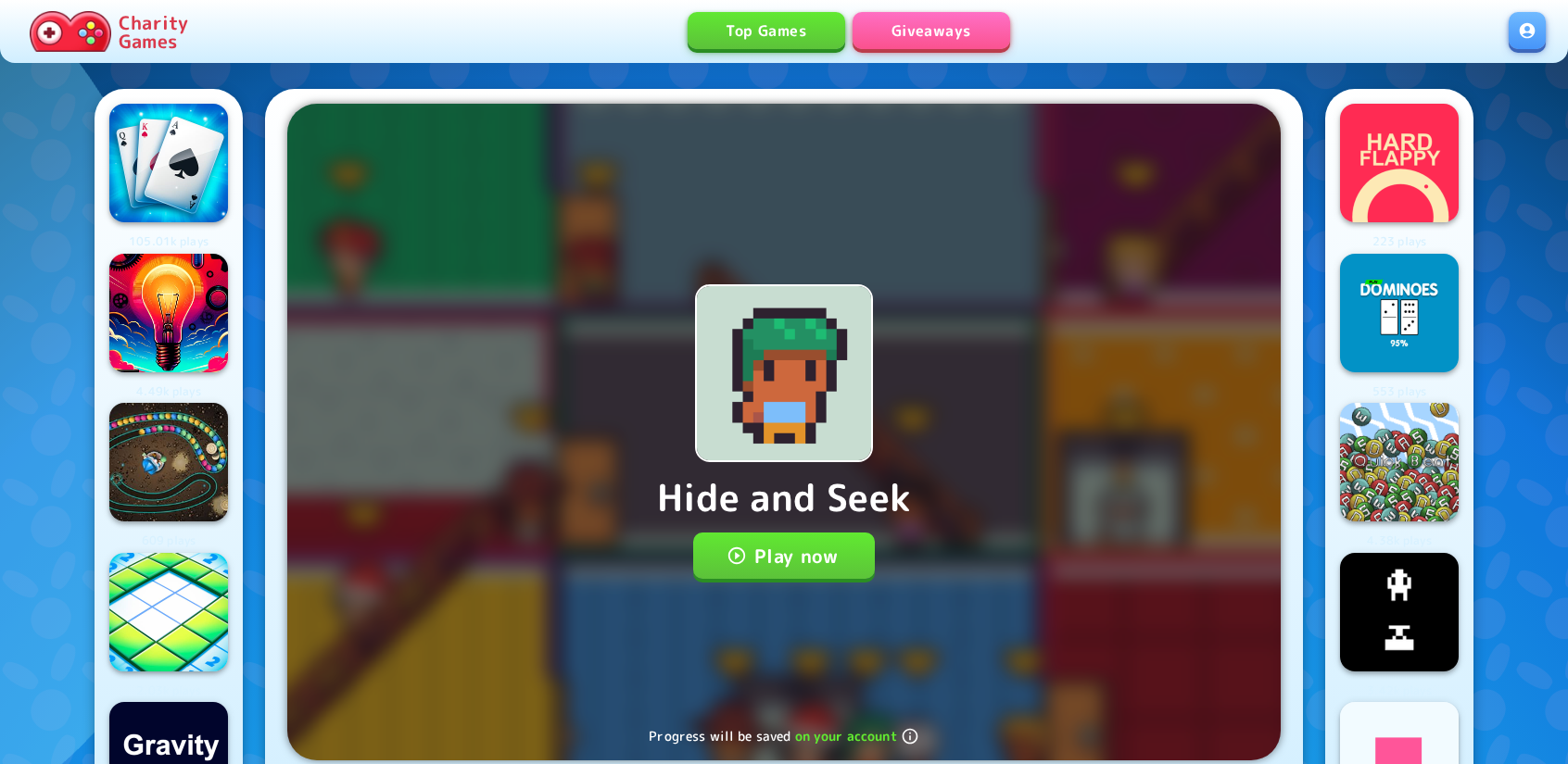
click at [841, 551] on button "Play now" at bounding box center [784, 555] width 183 height 46
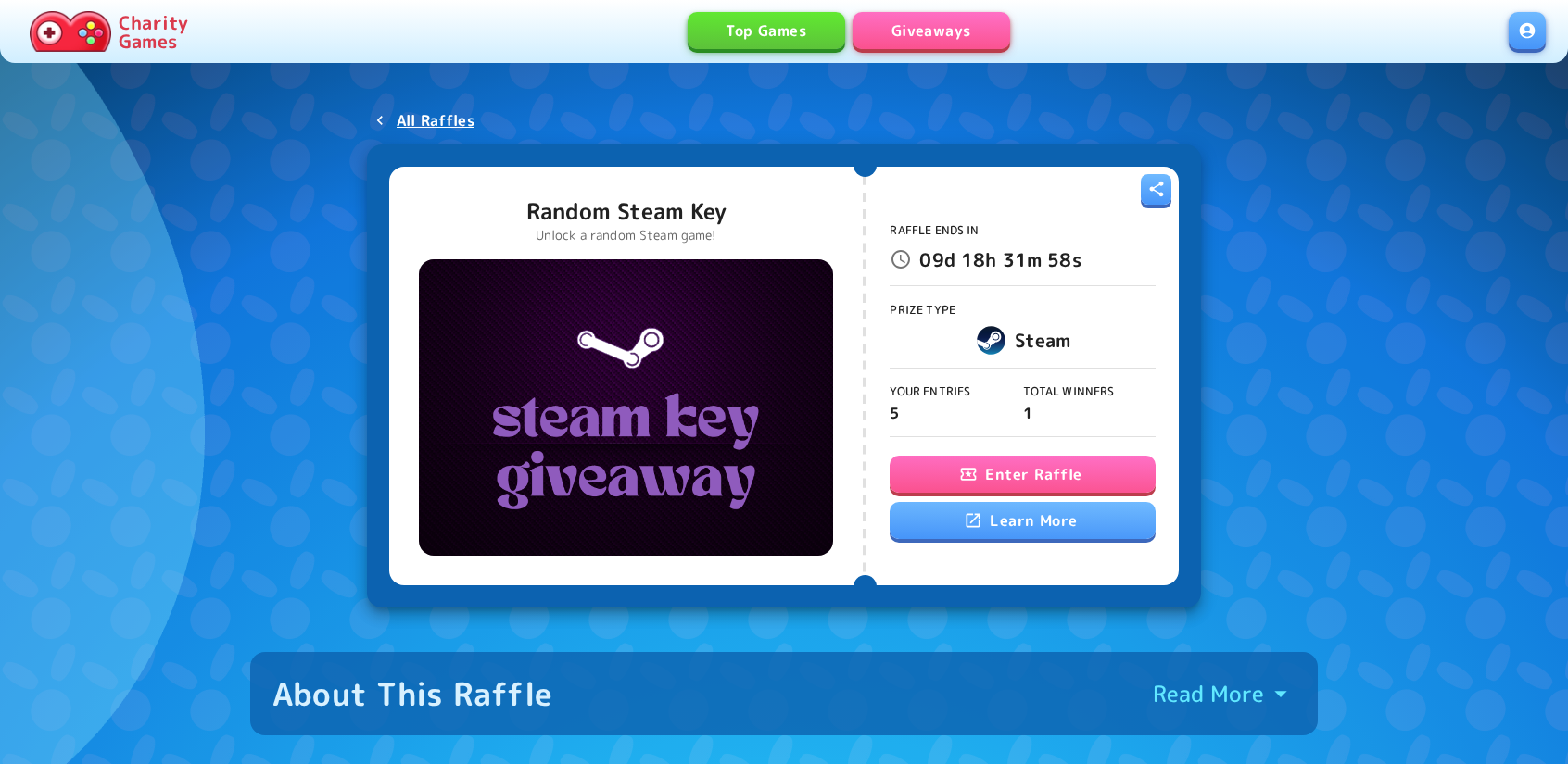
click at [952, 479] on button "Enter Raffle" at bounding box center [1022, 473] width 265 height 37
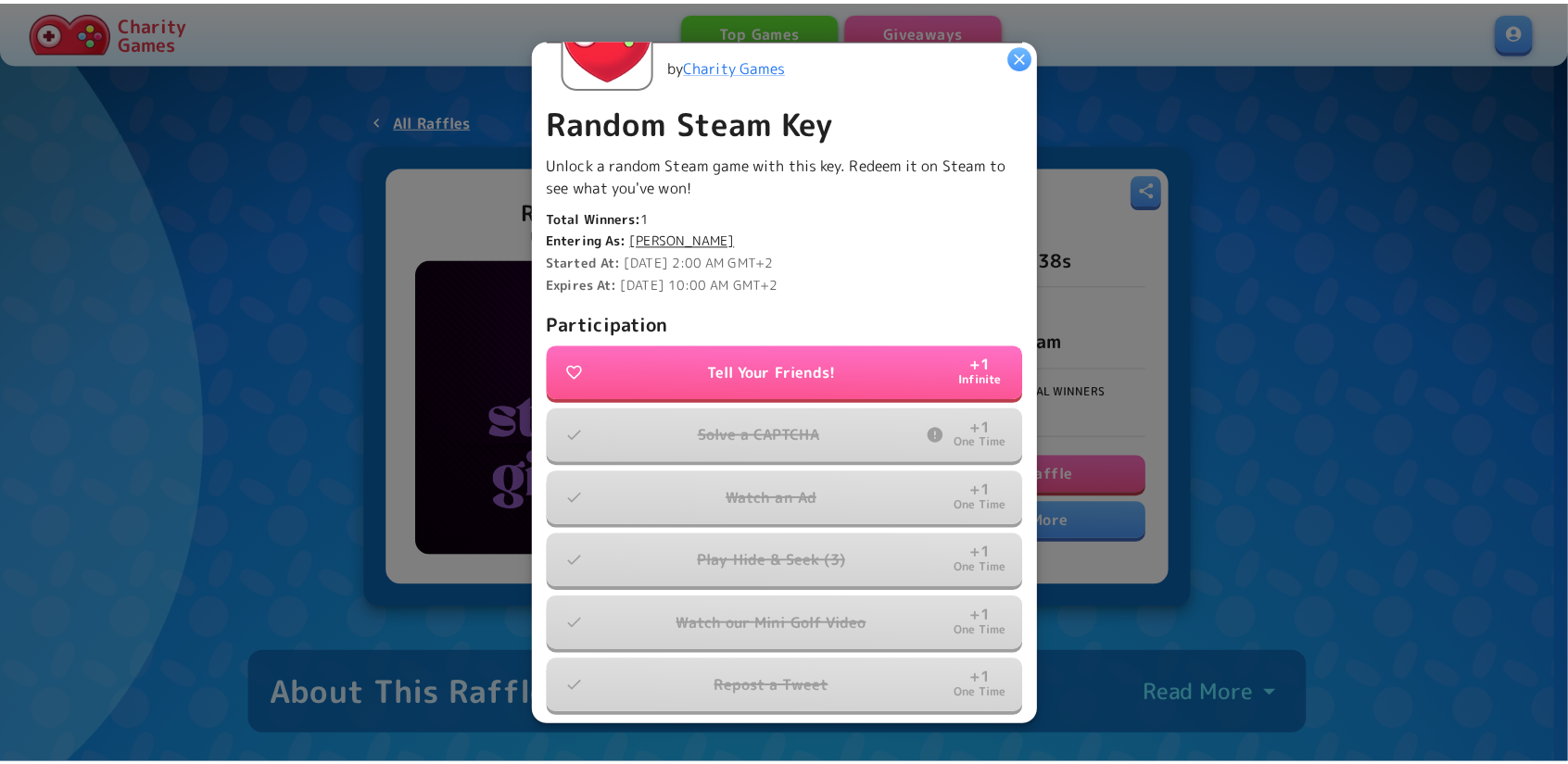
scroll to position [371, 0]
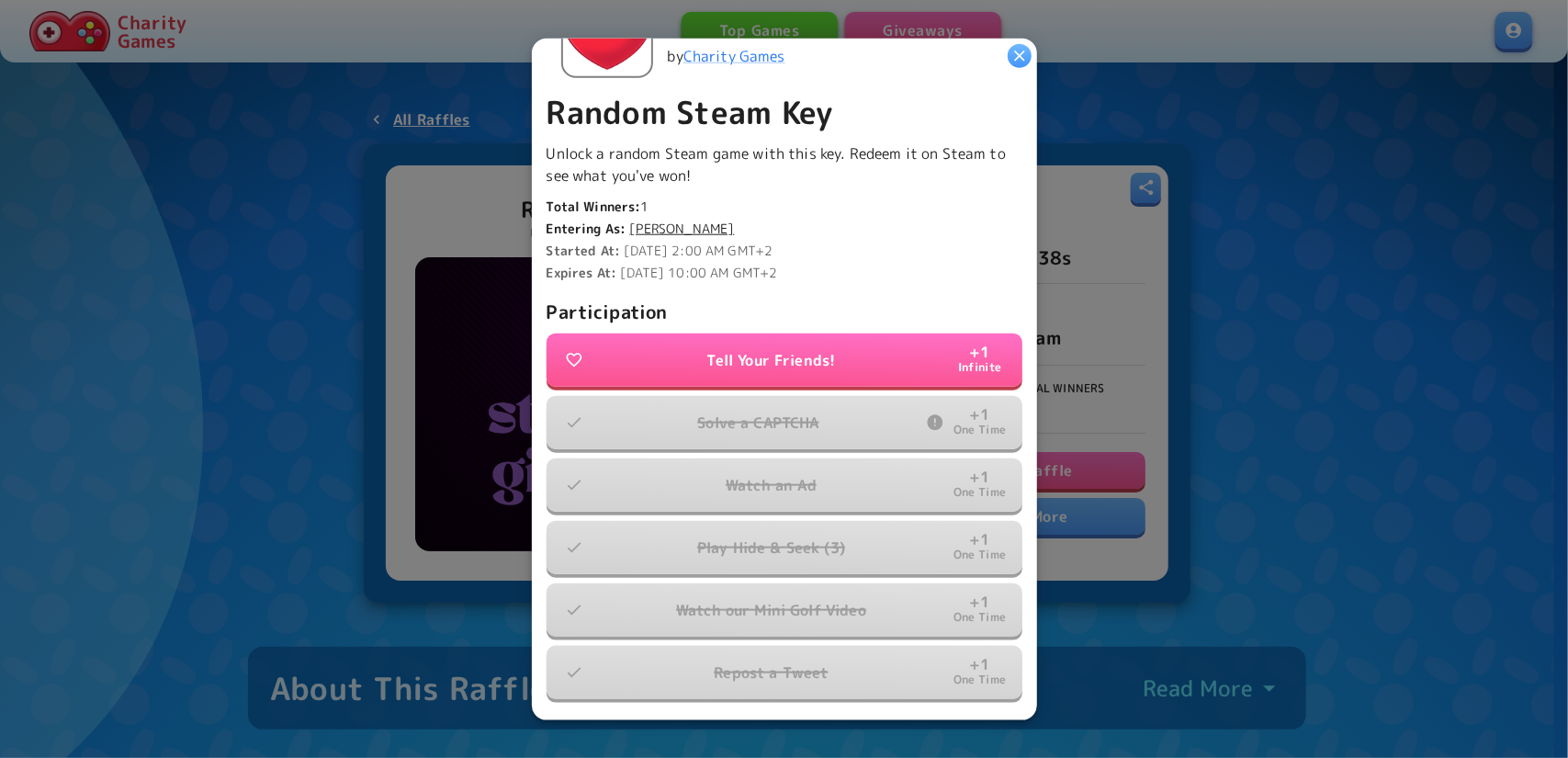
click at [1021, 58] on icon "button" at bounding box center [1020, 55] width 19 height 19
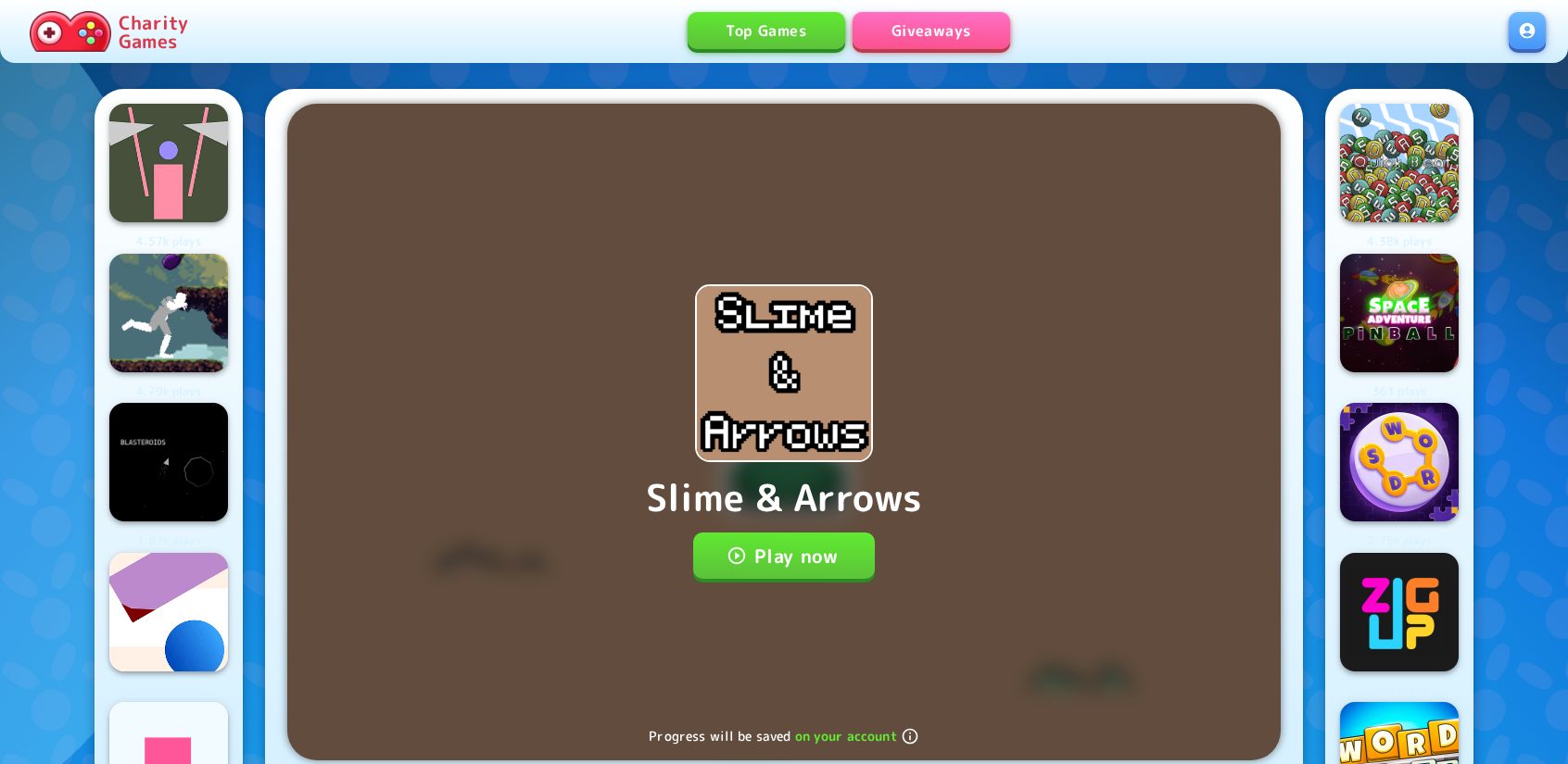
click at [808, 556] on button "Play now" at bounding box center [784, 555] width 183 height 46
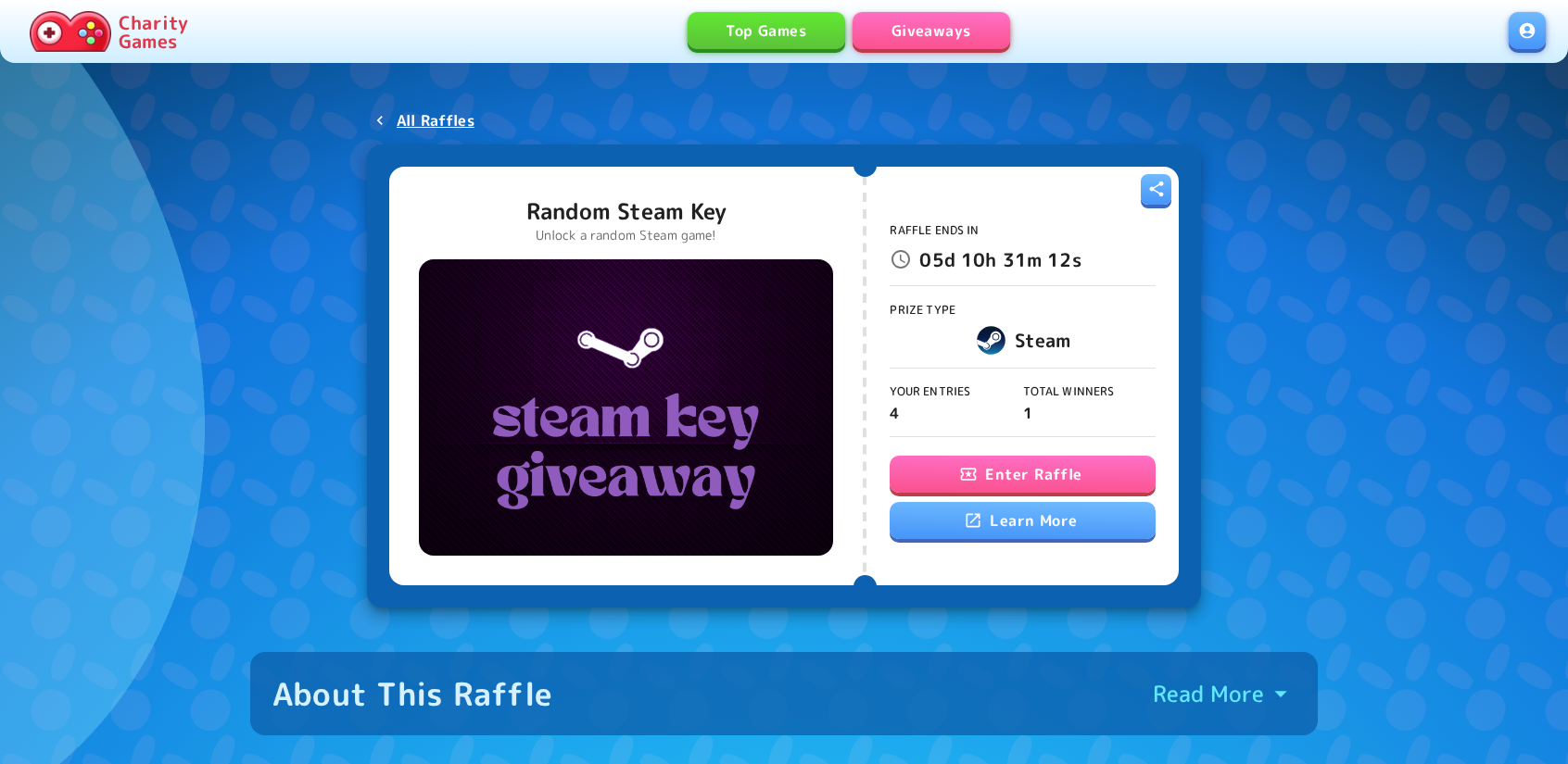
click at [1074, 501] on div "Enter Raffle Learn More" at bounding box center [1022, 498] width 265 height 86
click at [1059, 481] on button "Enter Raffle" at bounding box center [1022, 473] width 265 height 37
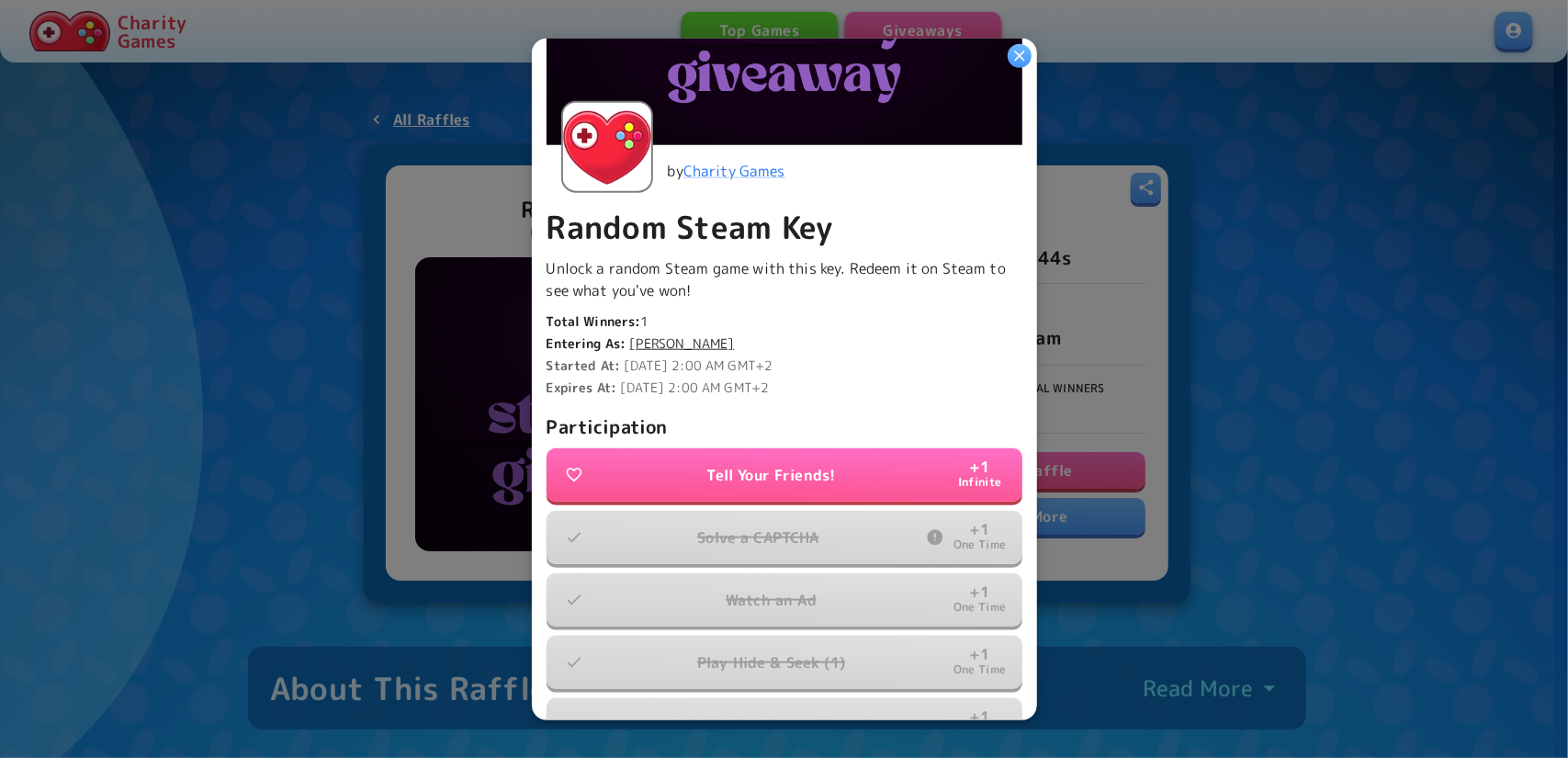
scroll to position [362, 0]
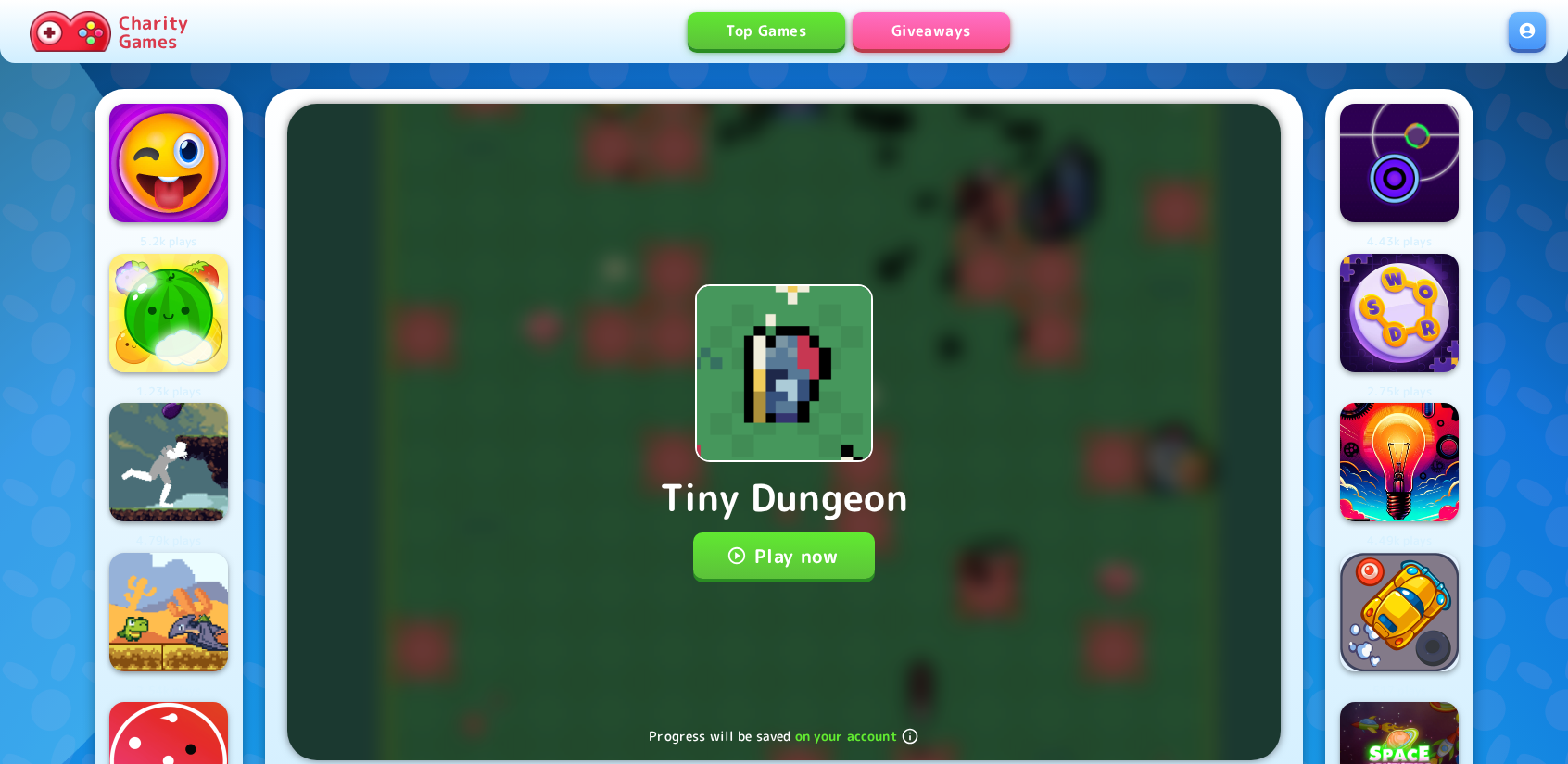
click at [807, 569] on button "Play now" at bounding box center [784, 555] width 183 height 46
